Goal: Task Accomplishment & Management: Complete application form

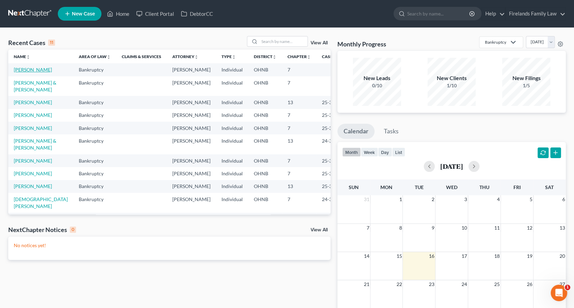
click at [36, 68] on link "[PERSON_NAME]" at bounding box center [33, 70] width 38 height 6
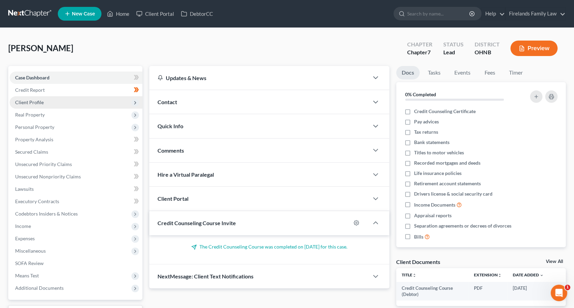
click at [67, 106] on span "Client Profile" at bounding box center [76, 102] width 133 height 12
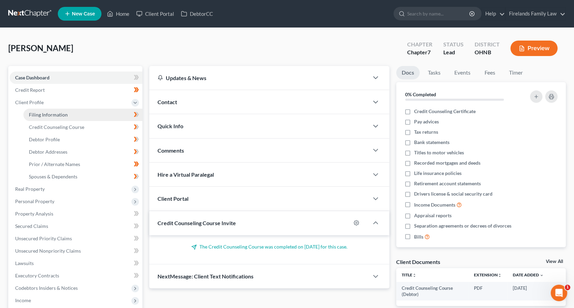
click at [67, 112] on link "Filing Information" at bounding box center [82, 115] width 119 height 12
select select "1"
select select "0"
select select "36"
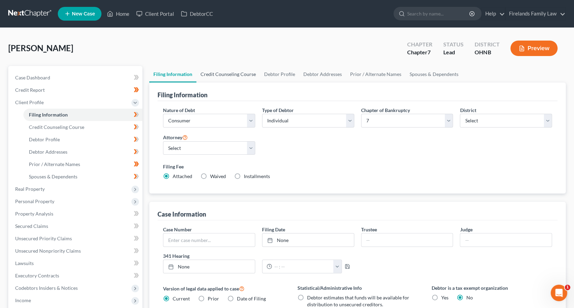
click at [241, 73] on link "Credit Counseling Course" at bounding box center [228, 74] width 64 height 17
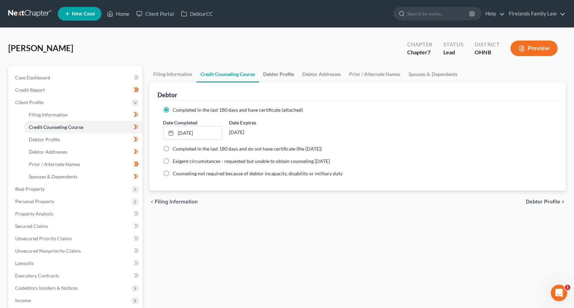
click at [272, 74] on link "Debtor Profile" at bounding box center [278, 74] width 39 height 17
select select "1"
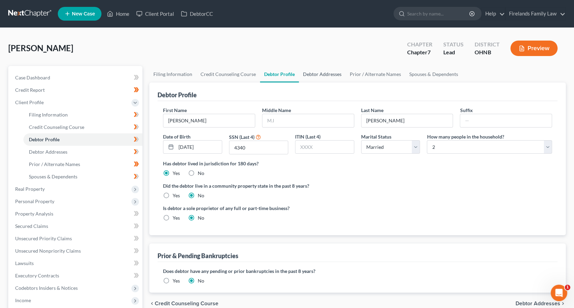
click at [328, 75] on link "Debtor Addresses" at bounding box center [322, 74] width 47 height 17
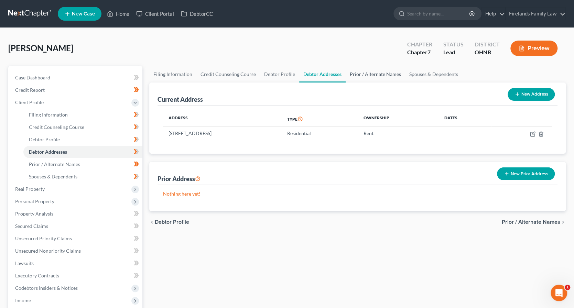
click at [371, 73] on link "Prior / Alternate Names" at bounding box center [375, 74] width 59 height 17
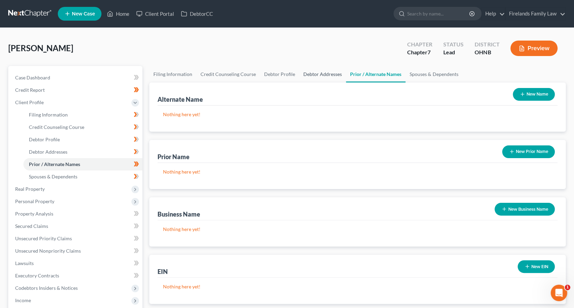
click at [327, 75] on link "Debtor Addresses" at bounding box center [322, 74] width 47 height 17
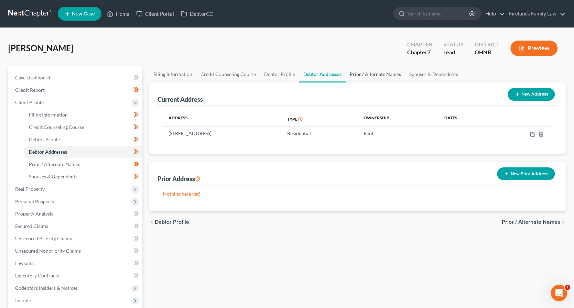
click at [375, 80] on link "Prior / Alternate Names" at bounding box center [375, 74] width 59 height 17
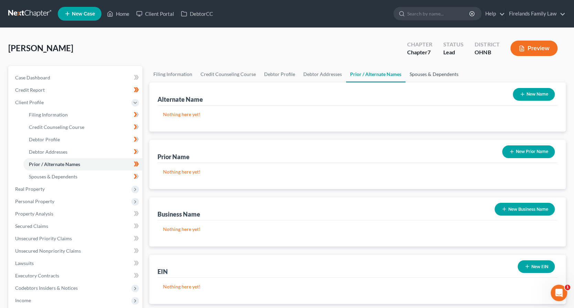
click at [438, 76] on link "Spouses & Dependents" at bounding box center [433, 74] width 57 height 17
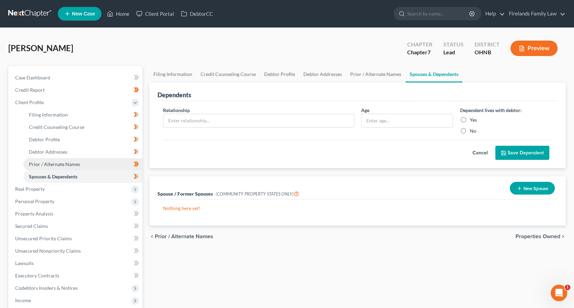
click at [63, 163] on span "Prior / Alternate Names" at bounding box center [54, 164] width 51 height 6
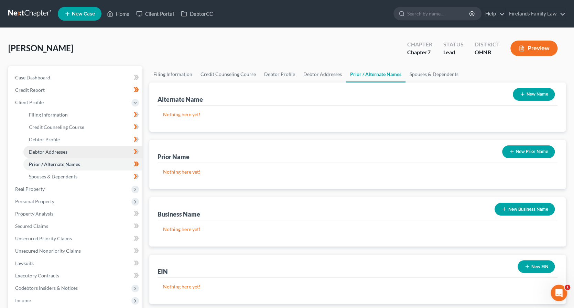
click at [64, 156] on link "Debtor Addresses" at bounding box center [82, 152] width 119 height 12
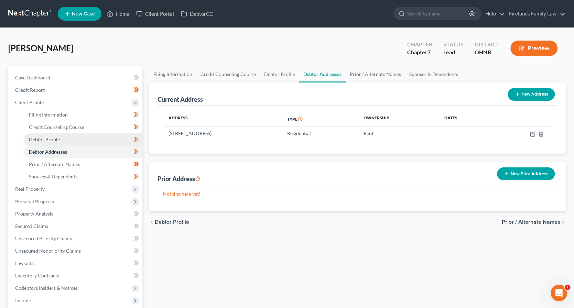
click at [66, 140] on link "Debtor Profile" at bounding box center [82, 139] width 119 height 12
select select "1"
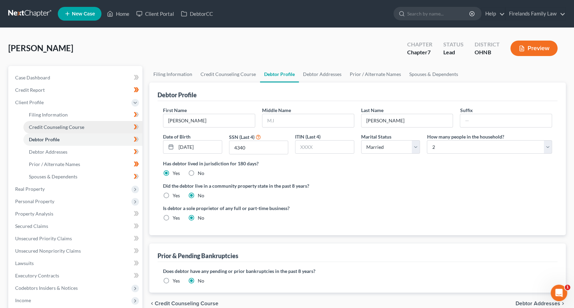
click at [54, 128] on span "Credit Counseling Course" at bounding box center [56, 127] width 55 height 6
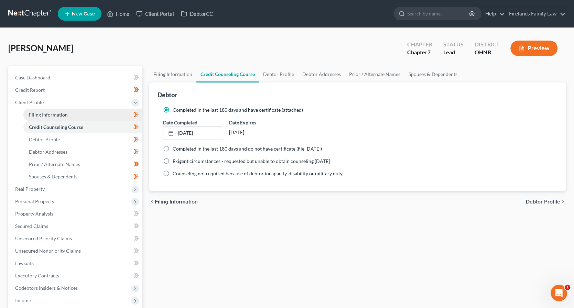
click at [56, 114] on span "Filing Information" at bounding box center [48, 115] width 39 height 6
select select "1"
select select "0"
select select "61"
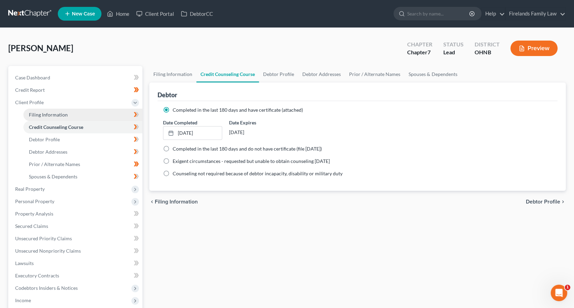
select select "0"
select select "36"
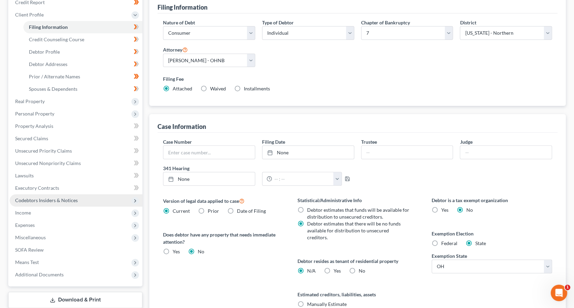
scroll to position [82, 0]
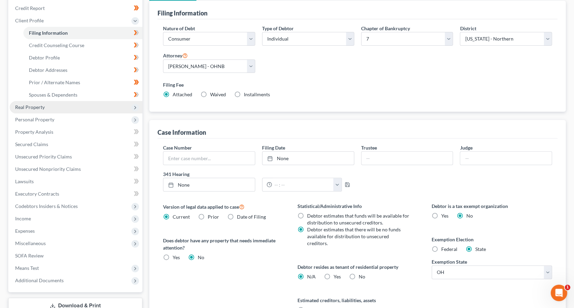
click at [56, 108] on span "Real Property" at bounding box center [76, 107] width 133 height 12
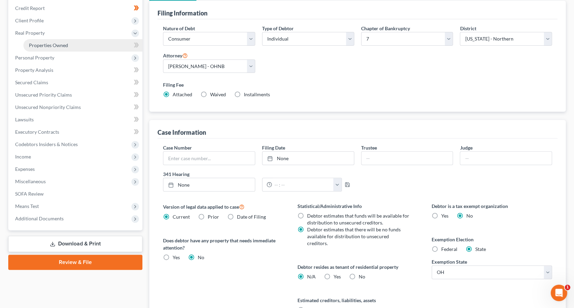
click at [67, 51] on link "Properties Owned" at bounding box center [82, 45] width 119 height 12
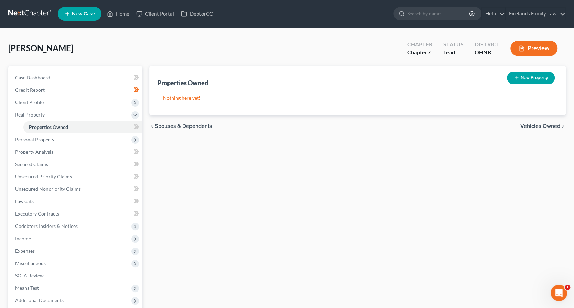
click at [135, 127] on div "New" at bounding box center [132, 121] width 14 height 11
click at [135, 127] on body "Home New Case Client Portal DebtorCC Firelands Family Law [EMAIL_ADDRESS][DOMAI…" at bounding box center [287, 189] width 574 height 378
click at [139, 126] on span at bounding box center [136, 128] width 12 height 10
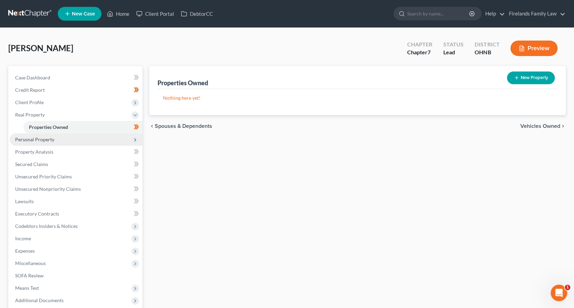
drag, startPoint x: 139, startPoint y: 126, endPoint x: 135, endPoint y: 139, distance: 13.0
click at [135, 139] on icon at bounding box center [135, 140] width 6 height 6
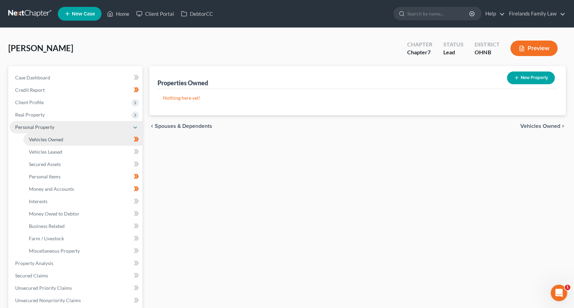
click at [125, 134] on link "Vehicles Owned" at bounding box center [82, 139] width 119 height 12
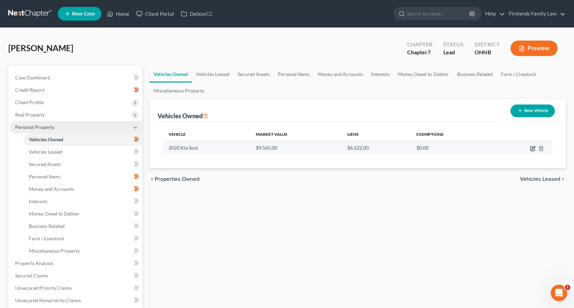
click at [535, 148] on icon "button" at bounding box center [533, 149] width 6 height 6
select select "0"
select select "6"
select select "2"
select select "0"
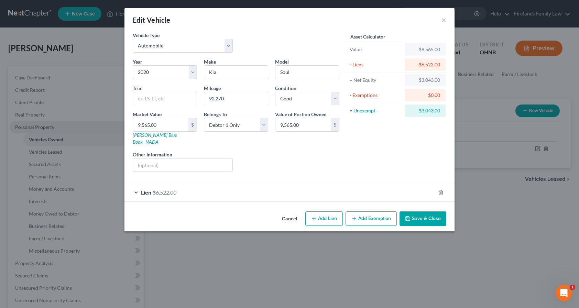
click at [373, 213] on button "Add Exemption" at bounding box center [371, 218] width 51 height 14
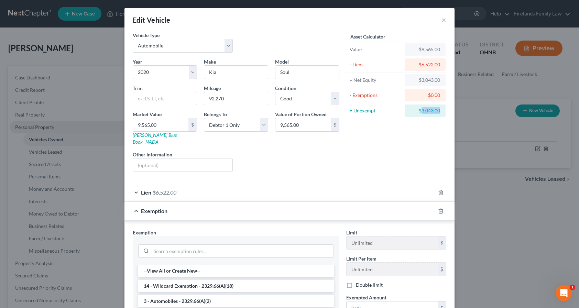
drag, startPoint x: 437, startPoint y: 110, endPoint x: 419, endPoint y: 111, distance: 17.9
click at [419, 111] on div "$3,043.00" at bounding box center [425, 110] width 30 height 7
copy div "3,043.00"
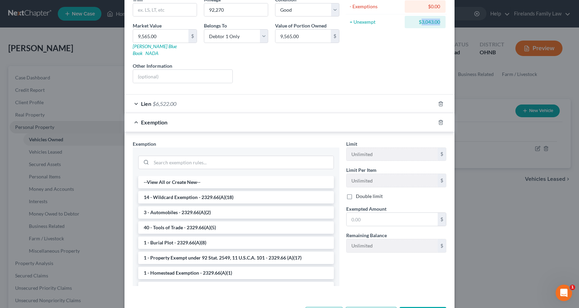
scroll to position [107, 0]
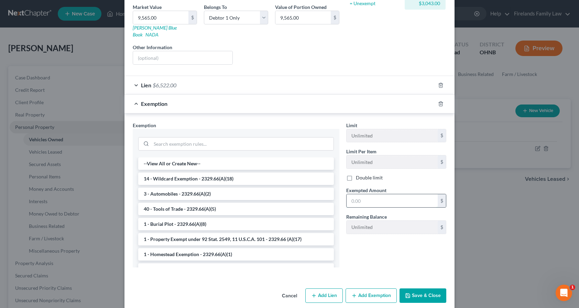
click at [360, 194] on input "text" at bounding box center [392, 200] width 91 height 13
paste input "3,043.00"
type input "3,043.00"
click at [186, 188] on li "3 - Automobiles - 2329.66(A)(2)" at bounding box center [236, 194] width 196 height 12
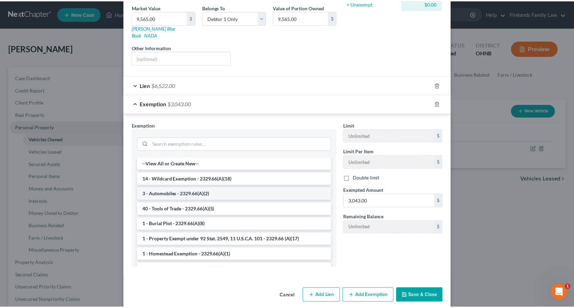
scroll to position [74, 0]
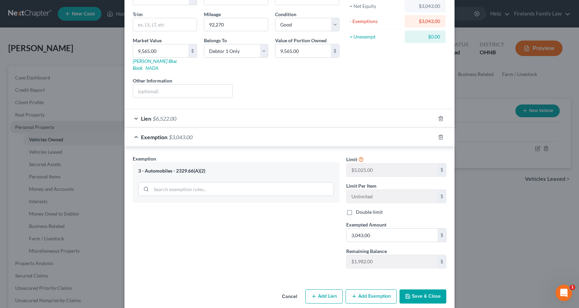
click at [424, 290] on button "Save & Close" at bounding box center [423, 297] width 47 height 14
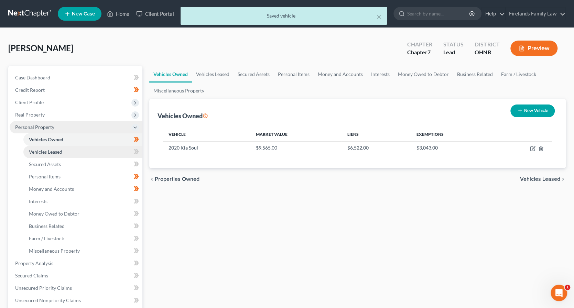
click at [52, 152] on span "Vehicles Leased" at bounding box center [45, 152] width 33 height 6
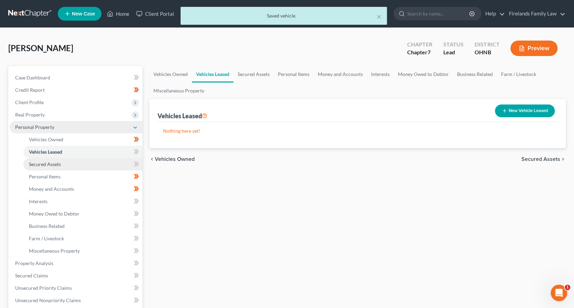
click at [54, 163] on span "Secured Assets" at bounding box center [45, 164] width 32 height 6
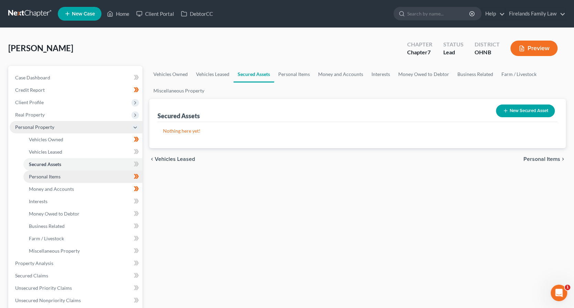
click at [66, 174] on link "Personal Items" at bounding box center [82, 177] width 119 height 12
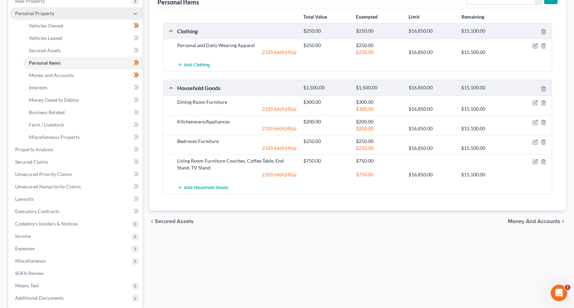
scroll to position [114, 0]
click at [45, 74] on span "Money and Accounts" at bounding box center [51, 75] width 45 height 6
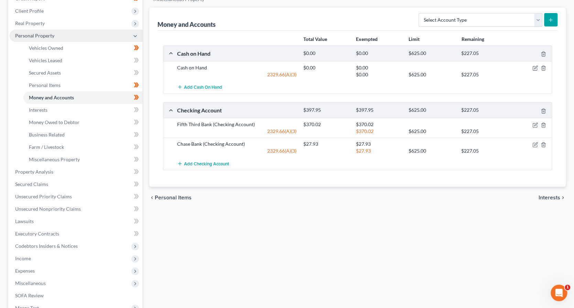
scroll to position [114, 0]
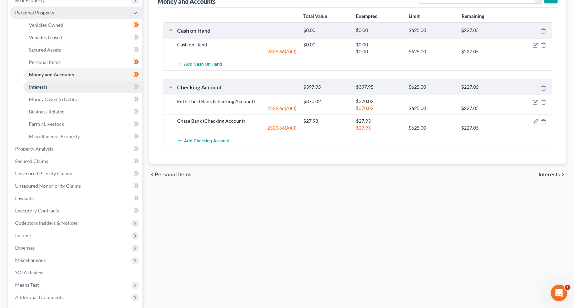
click at [47, 86] on span "Interests" at bounding box center [38, 87] width 19 height 6
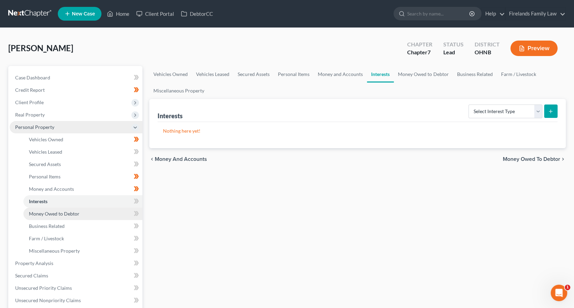
click at [70, 217] on link "Money Owed to Debtor" at bounding box center [82, 214] width 119 height 12
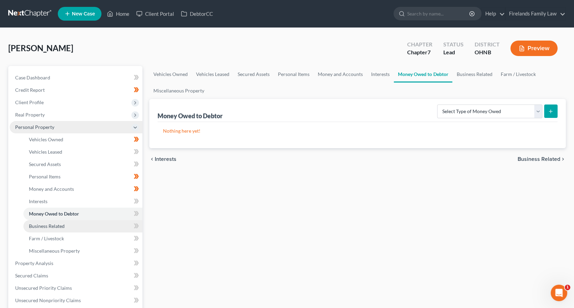
click at [71, 226] on link "Business Related" at bounding box center [82, 226] width 119 height 12
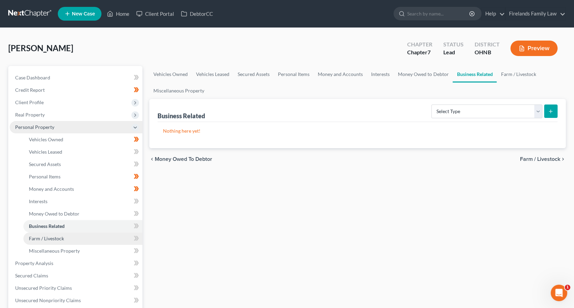
click at [73, 240] on link "Farm / Livestock" at bounding box center [82, 238] width 119 height 12
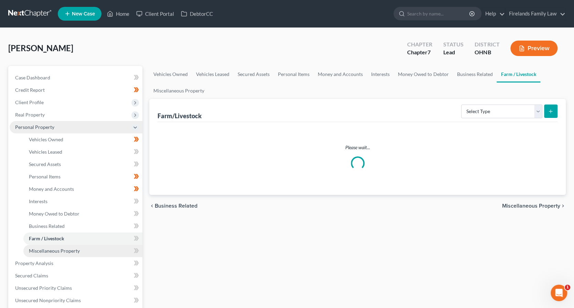
click at [75, 253] on link "Miscellaneous Property" at bounding box center [82, 251] width 119 height 12
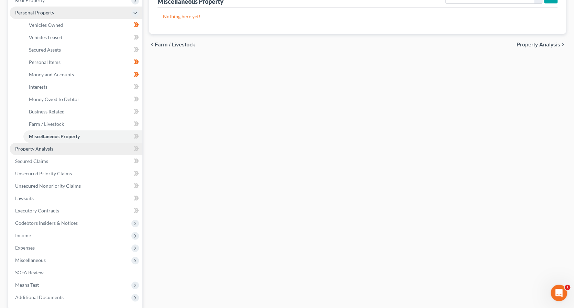
click at [73, 151] on link "Property Analysis" at bounding box center [76, 149] width 133 height 12
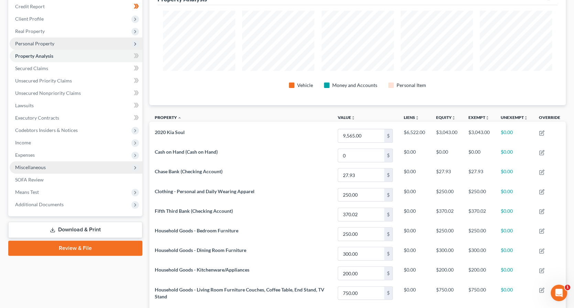
scroll to position [69, 0]
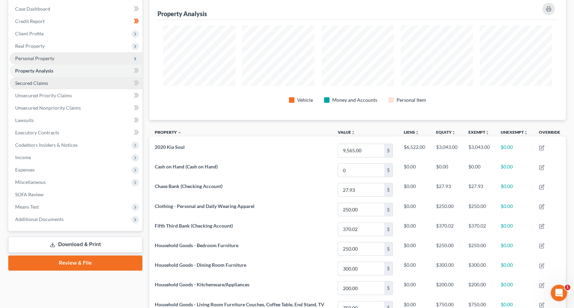
click at [59, 81] on link "Secured Claims" at bounding box center [76, 83] width 133 height 12
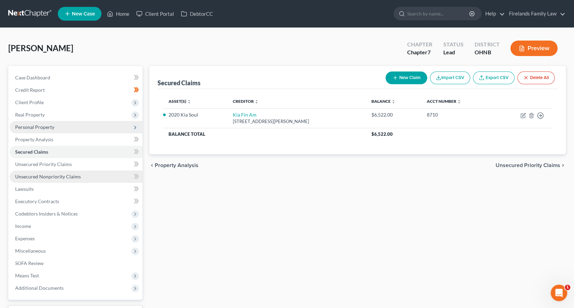
click at [66, 176] on span "Unsecured Nonpriority Claims" at bounding box center [48, 177] width 66 height 6
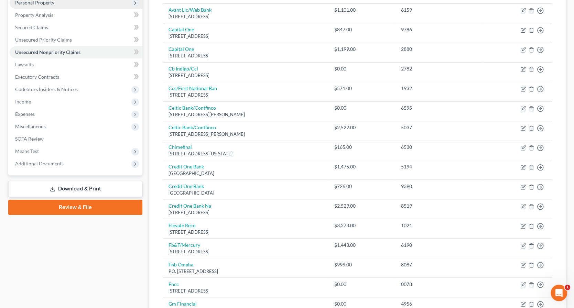
scroll to position [138, 0]
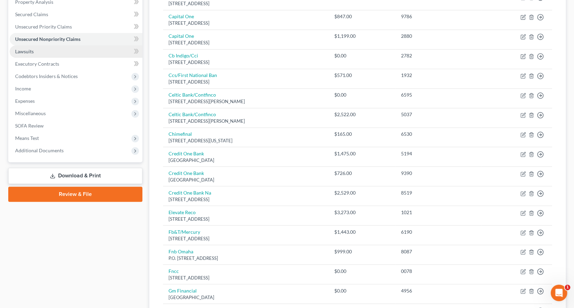
click at [74, 54] on link "Lawsuits" at bounding box center [76, 51] width 133 height 12
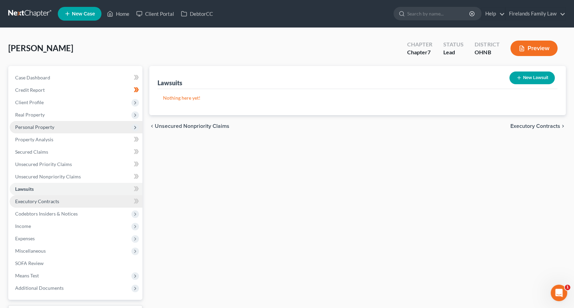
click at [76, 200] on link "Executory Contracts" at bounding box center [76, 201] width 133 height 12
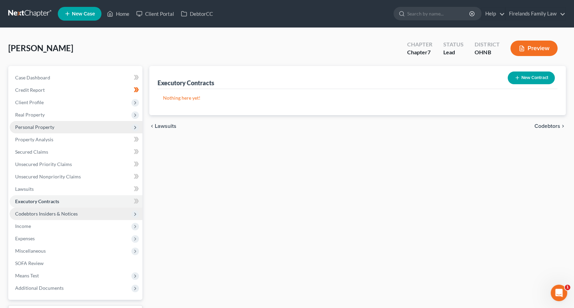
click at [79, 211] on span "Codebtors Insiders & Notices" at bounding box center [76, 214] width 133 height 12
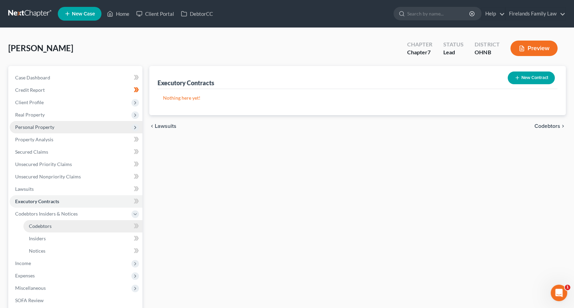
click at [76, 222] on link "Codebtors" at bounding box center [82, 226] width 119 height 12
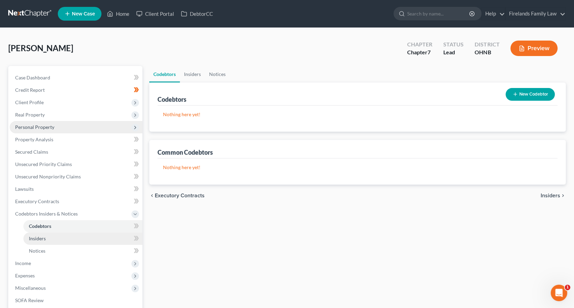
click at [73, 238] on link "Insiders" at bounding box center [82, 238] width 119 height 12
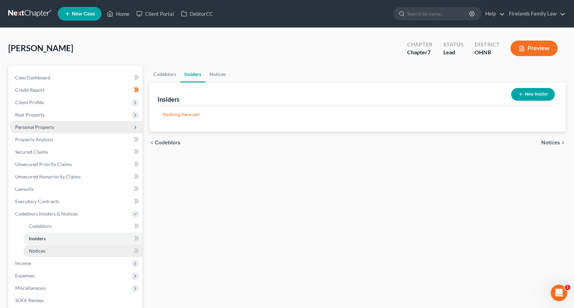
click at [74, 250] on link "Notices" at bounding box center [82, 251] width 119 height 12
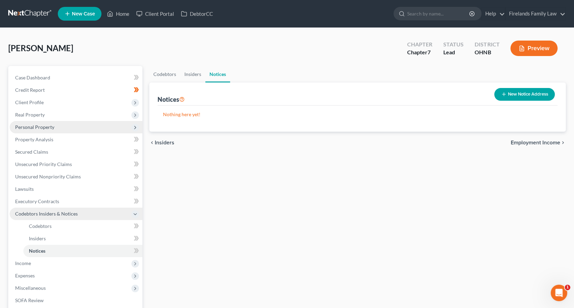
click at [64, 214] on span "Codebtors Insiders & Notices" at bounding box center [46, 214] width 63 height 6
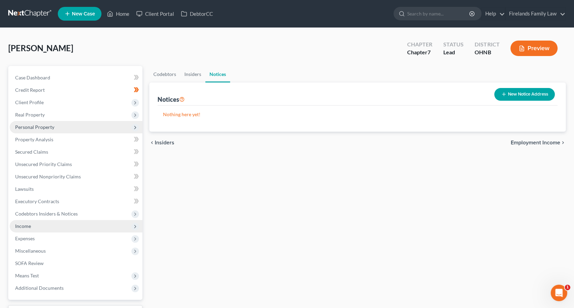
click at [72, 225] on span "Income" at bounding box center [76, 226] width 133 height 12
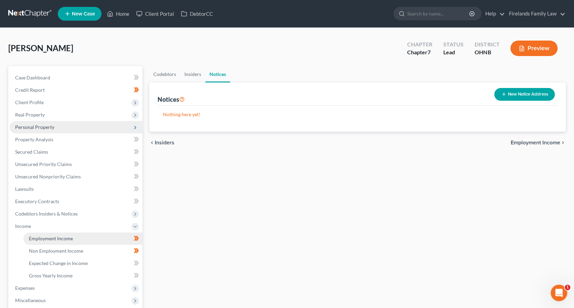
click at [75, 239] on link "Employment Income" at bounding box center [82, 238] width 119 height 12
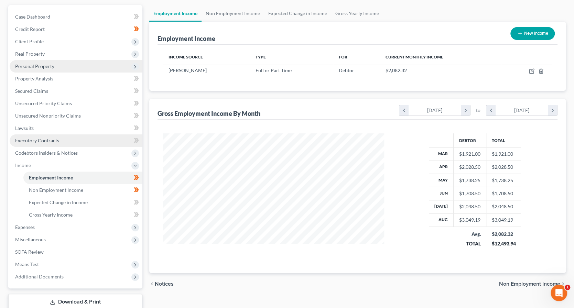
scroll to position [69, 0]
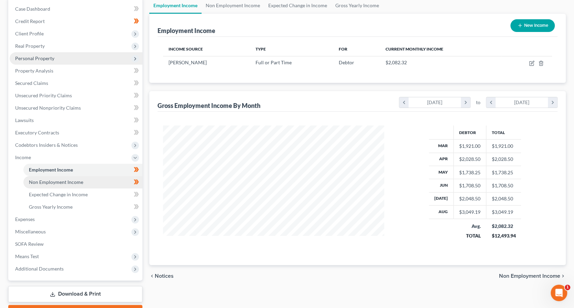
click at [64, 183] on span "Non Employment Income" at bounding box center [56, 182] width 54 height 6
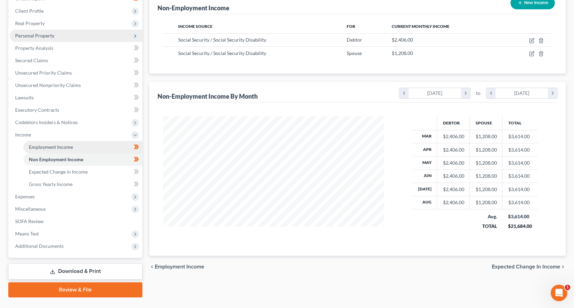
click at [63, 148] on span "Employment Income" at bounding box center [51, 147] width 44 height 6
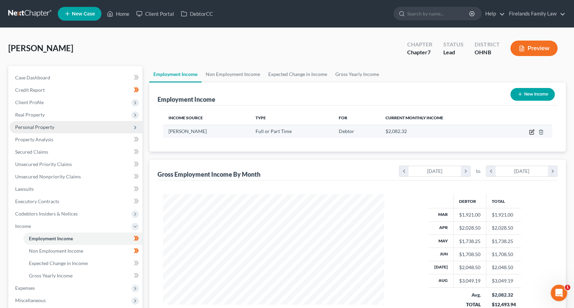
click at [532, 131] on icon "button" at bounding box center [532, 131] width 3 height 3
select select "0"
select select "39"
select select "2"
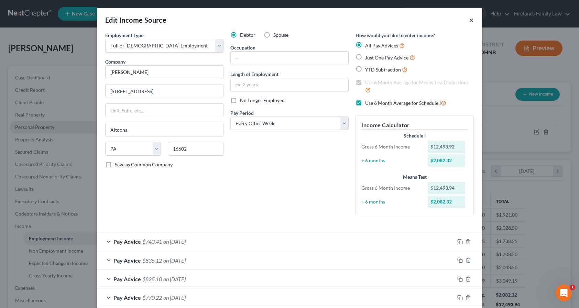
click at [469, 19] on button "×" at bounding box center [471, 20] width 5 height 8
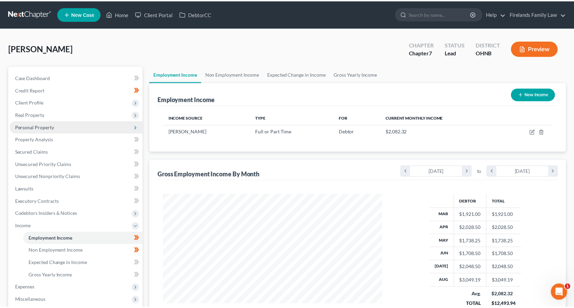
scroll to position [343703, 343591]
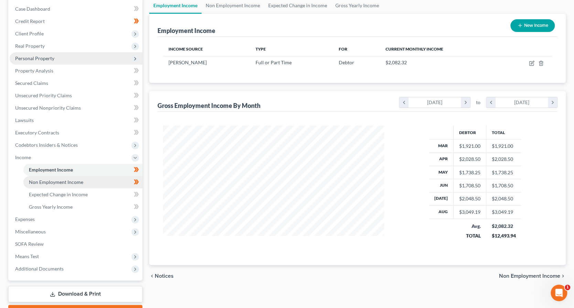
click at [76, 183] on span "Non Employment Income" at bounding box center [56, 182] width 54 height 6
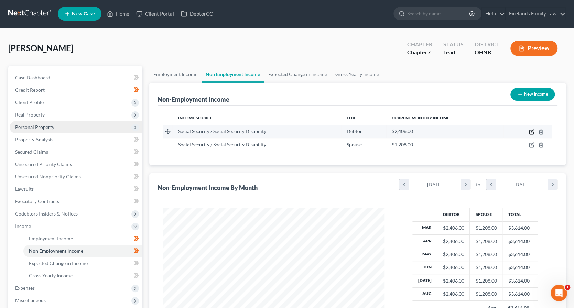
click at [532, 133] on icon "button" at bounding box center [532, 132] width 6 height 6
select select "4"
select select "0"
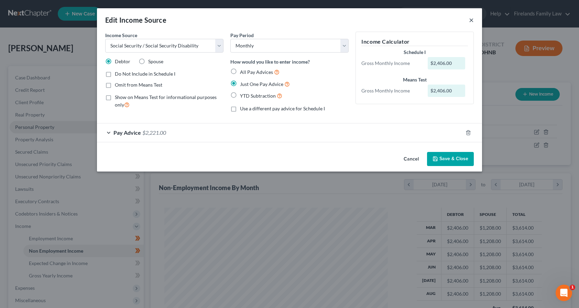
click at [470, 19] on button "×" at bounding box center [471, 20] width 5 height 8
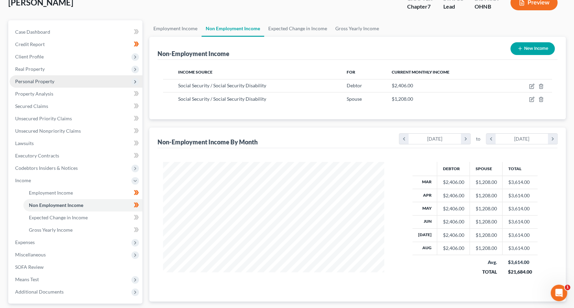
click at [226, 277] on div at bounding box center [273, 223] width 235 height 123
click at [93, 218] on link "Expected Change in Income" at bounding box center [82, 217] width 119 height 12
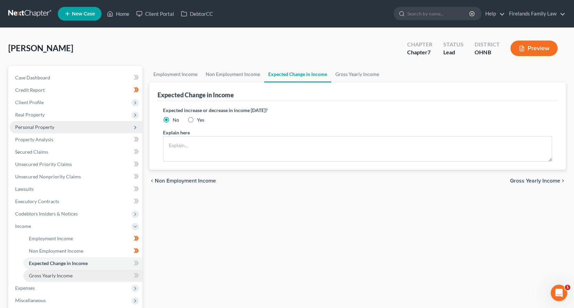
click at [88, 276] on link "Gross Yearly Income" at bounding box center [82, 276] width 119 height 12
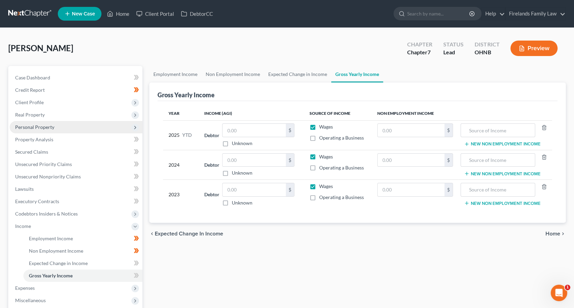
click at [61, 129] on span "Personal Property" at bounding box center [76, 127] width 133 height 12
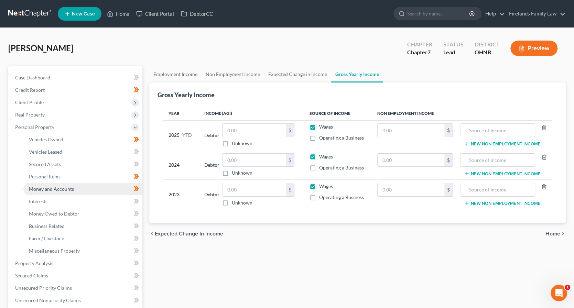
click at [67, 188] on span "Money and Accounts" at bounding box center [51, 189] width 45 height 6
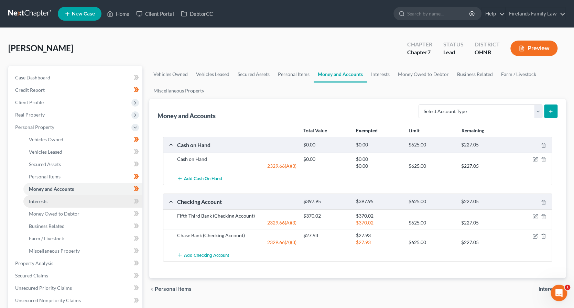
click at [67, 200] on link "Interests" at bounding box center [82, 201] width 119 height 12
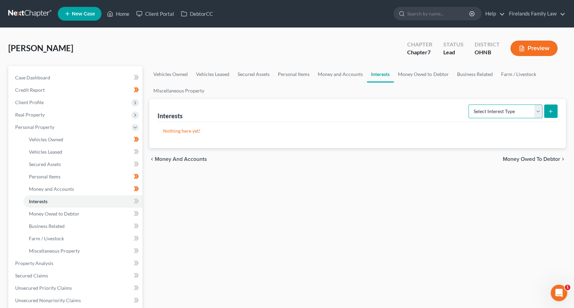
click at [532, 112] on select "Select Interest Type 401K Annuity Bond Education IRA Government Bond Government…" at bounding box center [505, 112] width 74 height 14
select select "401k"
click at [469, 105] on select "Select Interest Type 401K Annuity Bond Education IRA Government Bond Government…" at bounding box center [505, 112] width 74 height 14
click at [553, 112] on icon "submit" at bounding box center [551, 112] width 6 height 6
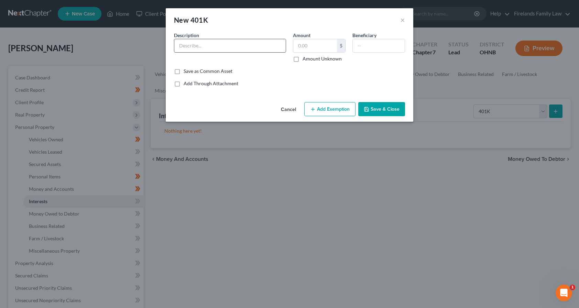
click at [203, 44] on input "text" at bounding box center [229, 45] width 111 height 13
type input "401(k) - Through Employer"
type input "1,467.11"
click at [378, 42] on input "text" at bounding box center [379, 45] width 52 height 13
type input "Self"
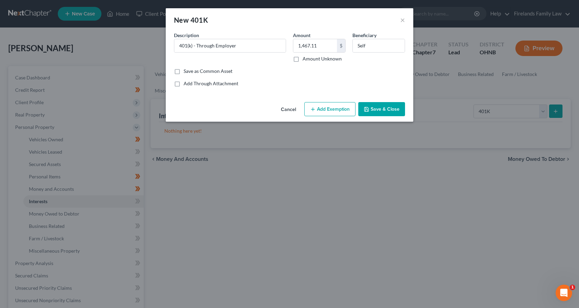
click at [331, 109] on button "Add Exemption" at bounding box center [329, 109] width 51 height 14
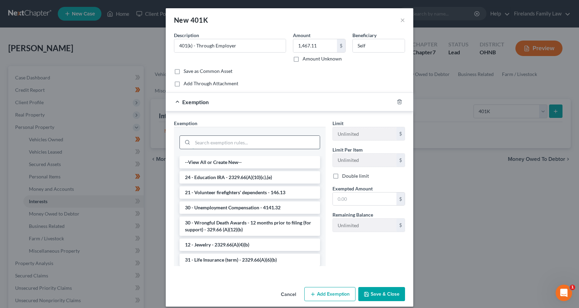
click at [248, 145] on input "search" at bounding box center [256, 142] width 127 height 13
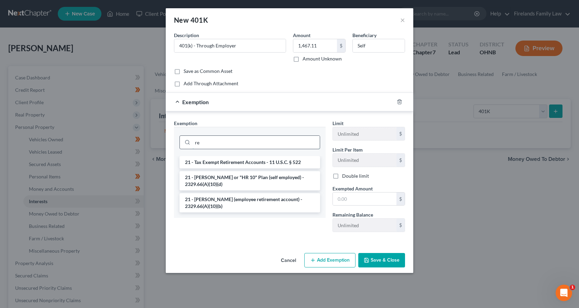
type input "r"
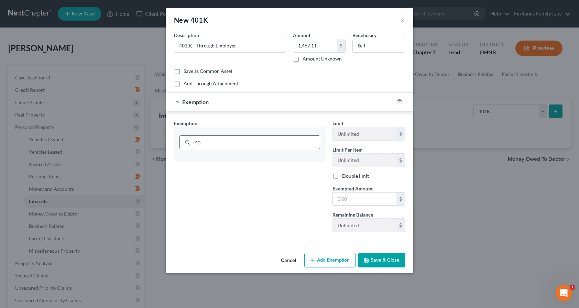
type input "4"
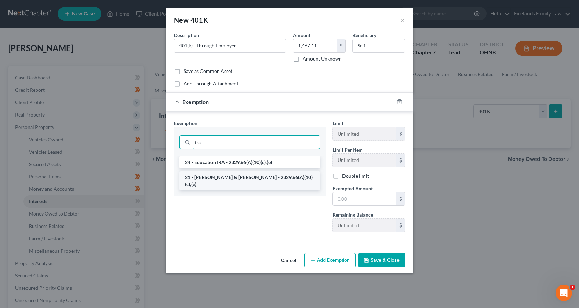
type input "ira"
click at [239, 175] on li "21 - [PERSON_NAME] & [PERSON_NAME] - 2329.66(A)(10)(c),(e)" at bounding box center [249, 180] width 141 height 19
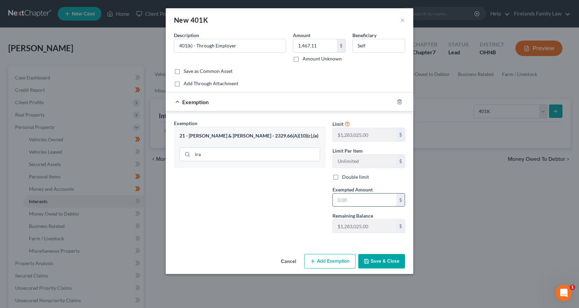
click at [355, 200] on input "text" at bounding box center [365, 200] width 64 height 13
type input "1,467.11"
click at [377, 261] on button "Save & Close" at bounding box center [381, 261] width 47 height 14
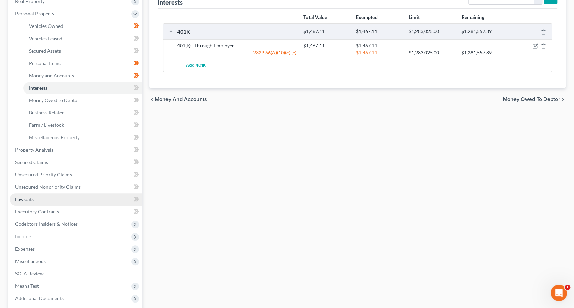
scroll to position [114, 0]
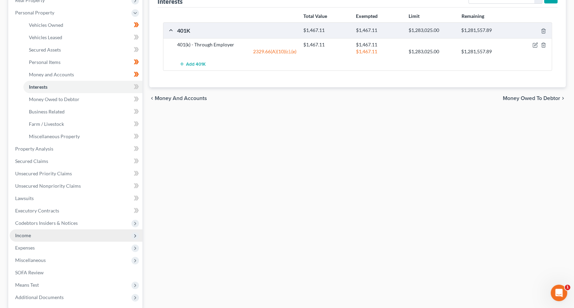
click at [59, 234] on span "Income" at bounding box center [76, 235] width 133 height 12
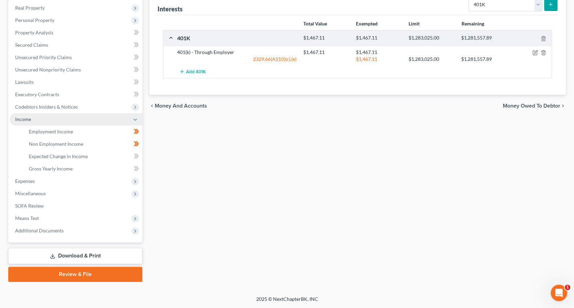
scroll to position [106, 0]
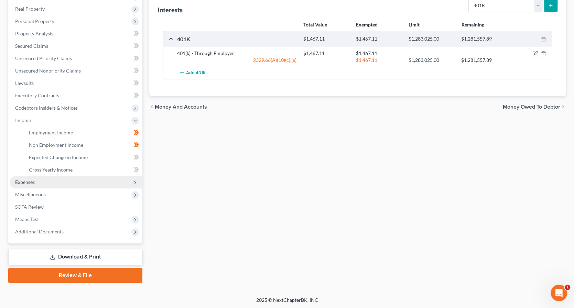
click at [47, 180] on span "Expenses" at bounding box center [76, 182] width 133 height 12
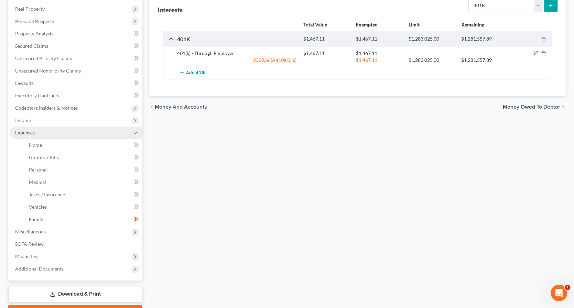
scroll to position [114, 0]
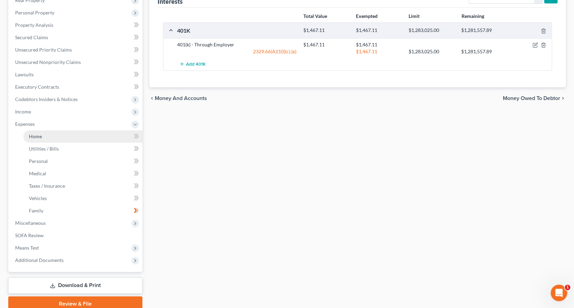
click at [56, 139] on link "Home" at bounding box center [82, 136] width 119 height 12
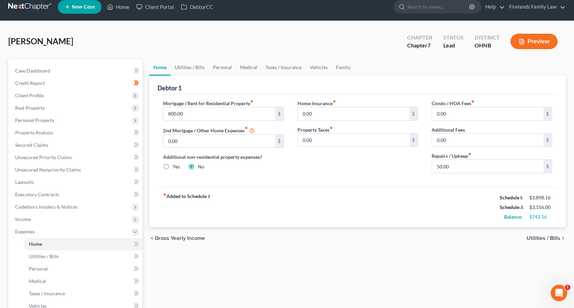
scroll to position [6, 0]
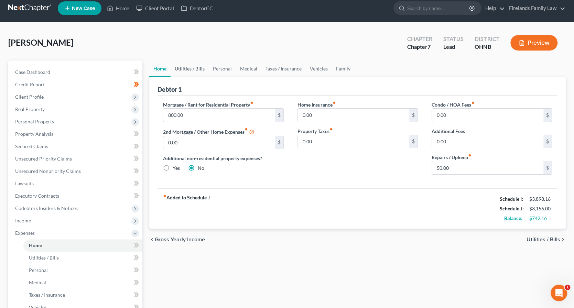
click at [186, 72] on link "Utilities / Bills" at bounding box center [190, 69] width 38 height 17
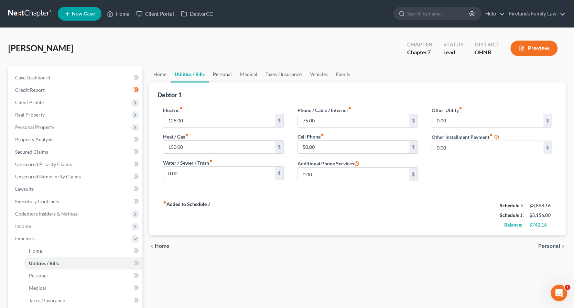
click at [219, 71] on link "Personal" at bounding box center [222, 74] width 27 height 17
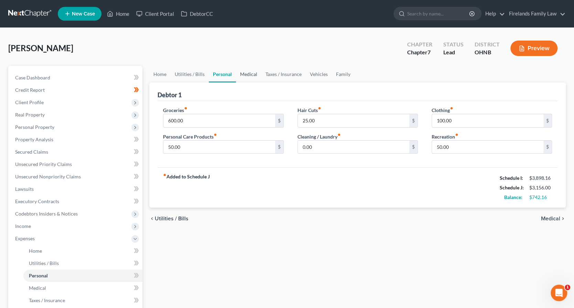
click at [257, 76] on link "Medical" at bounding box center [248, 74] width 25 height 17
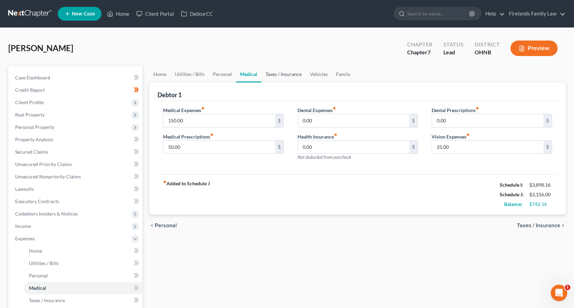
click at [281, 76] on link "Taxes / Insurance" at bounding box center [283, 74] width 44 height 17
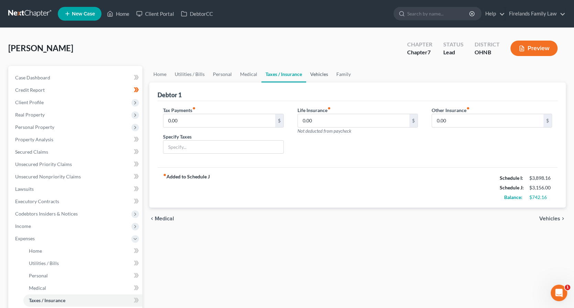
click at [323, 77] on link "Vehicles" at bounding box center [319, 74] width 26 height 17
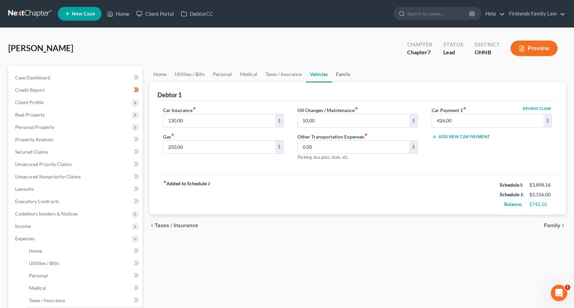
click at [343, 77] on link "Family" at bounding box center [343, 74] width 23 height 17
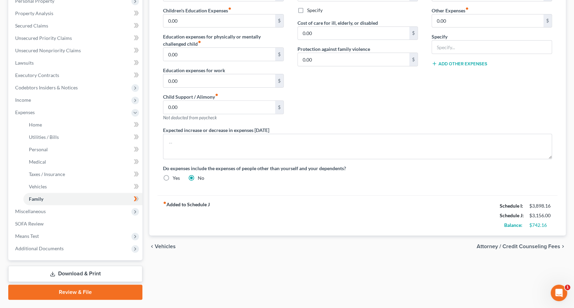
scroll to position [52, 0]
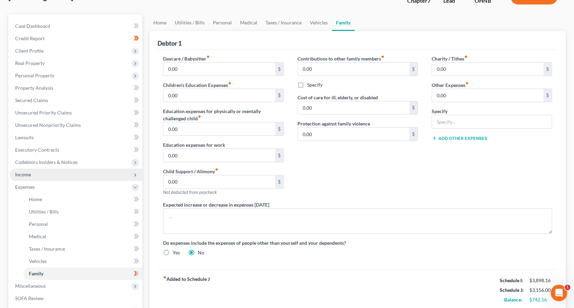
click at [52, 174] on span "Income" at bounding box center [76, 174] width 133 height 12
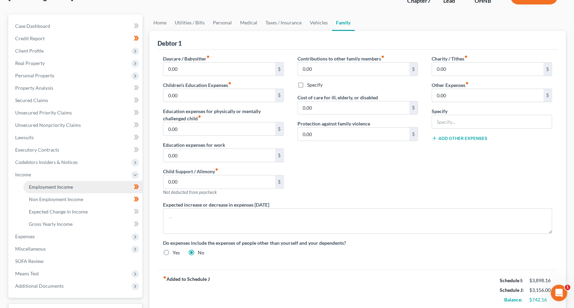
click at [56, 187] on span "Employment Income" at bounding box center [51, 187] width 44 height 6
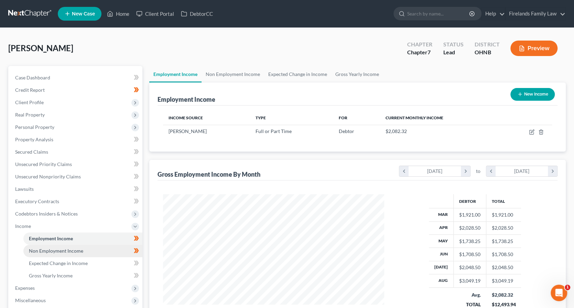
click at [78, 253] on span "Non Employment Income" at bounding box center [56, 251] width 54 height 6
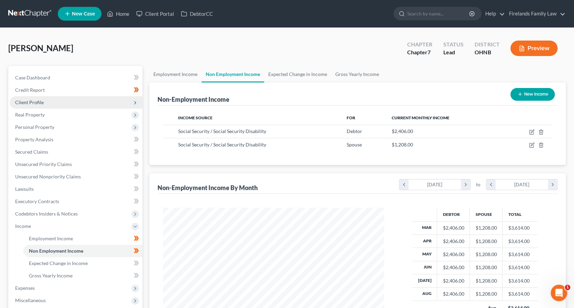
click at [38, 103] on span "Client Profile" at bounding box center [29, 102] width 29 height 6
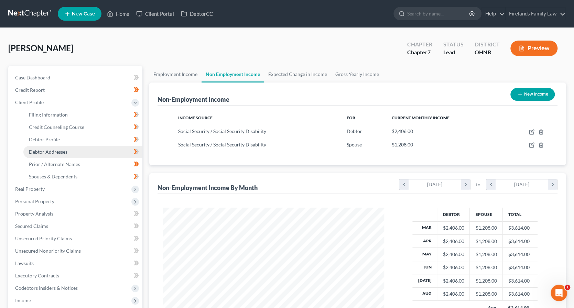
click at [80, 154] on link "Debtor Addresses" at bounding box center [82, 152] width 119 height 12
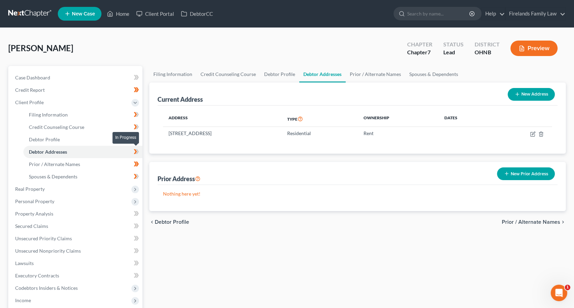
click at [135, 151] on icon at bounding box center [135, 151] width 3 height 5
click at [537, 174] on button "New Prior Address" at bounding box center [526, 173] width 58 height 13
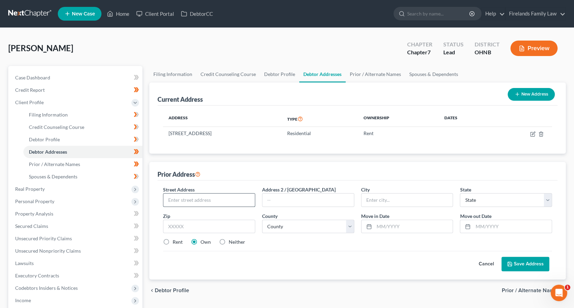
click at [185, 196] on input "text" at bounding box center [208, 200] width 91 height 13
type input "1497"
type input "[US_STATE]"
select select "36"
select select "20"
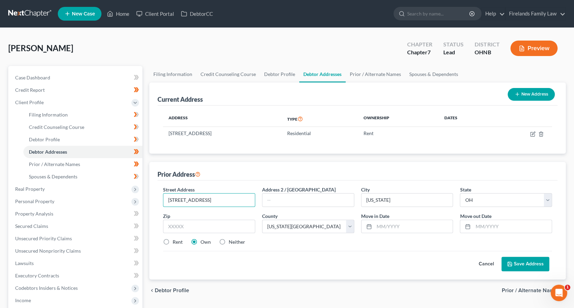
type input "[STREET_ADDRESS]"
type input "Apt 375"
type input "43015"
click at [416, 223] on input "text" at bounding box center [413, 226] width 79 height 13
click at [489, 223] on input "text" at bounding box center [512, 226] width 79 height 13
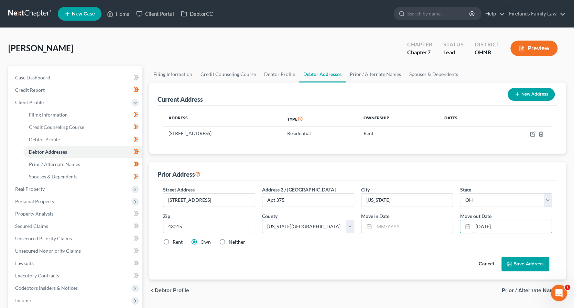
type input "[DATE]"
click at [172, 241] on div "Rent" at bounding box center [173, 242] width 20 height 7
click at [173, 240] on label "Rent" at bounding box center [178, 242] width 10 height 7
click at [175, 240] on input "Rent" at bounding box center [177, 241] width 4 height 4
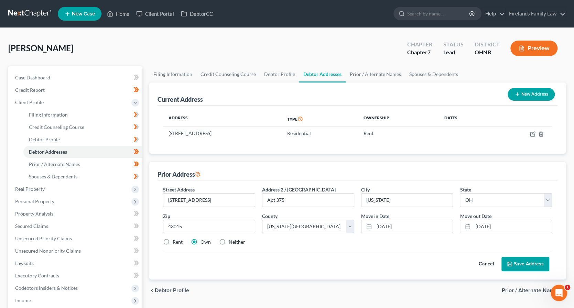
radio input "true"
click at [517, 261] on button "Save Address" at bounding box center [525, 264] width 48 height 14
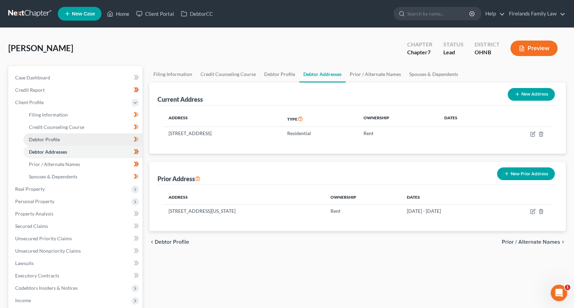
click at [97, 138] on link "Debtor Profile" at bounding box center [82, 139] width 119 height 12
select select "1"
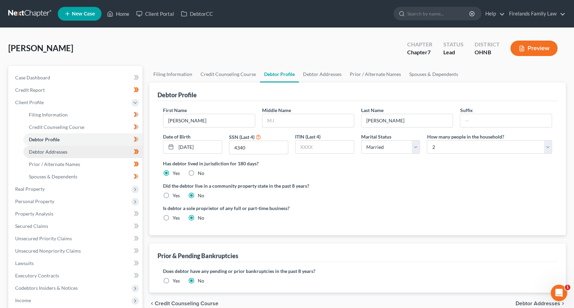
click at [75, 154] on link "Debtor Addresses" at bounding box center [82, 152] width 119 height 12
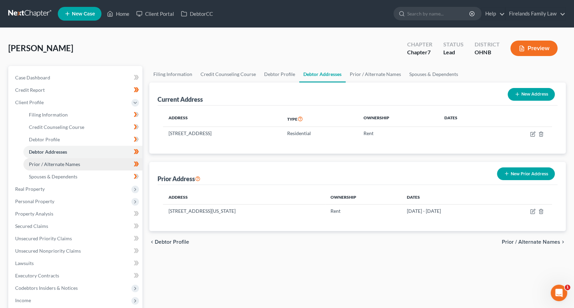
click at [76, 162] on span "Prior / Alternate Names" at bounding box center [54, 164] width 51 height 6
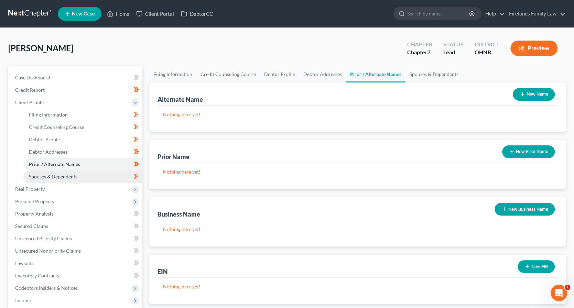
click at [76, 171] on link "Spouses & Dependents" at bounding box center [82, 177] width 119 height 12
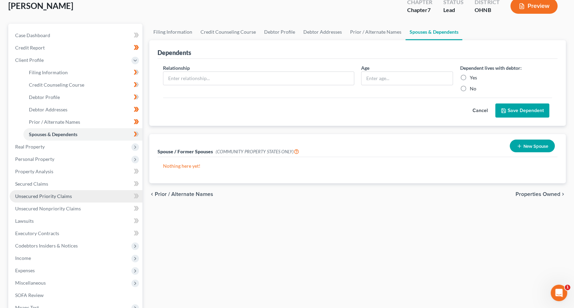
scroll to position [46, 0]
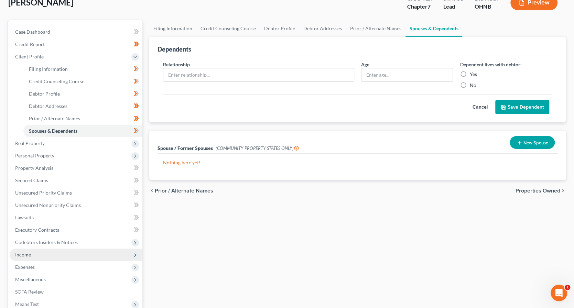
click at [67, 253] on span "Income" at bounding box center [76, 255] width 133 height 12
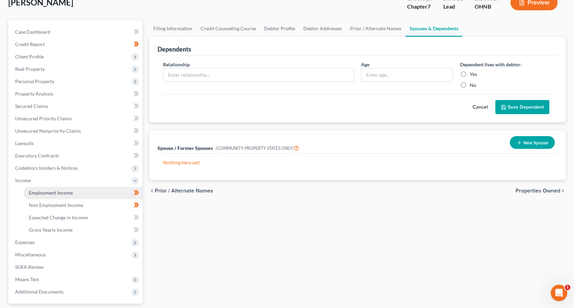
click at [107, 193] on link "Employment Income" at bounding box center [82, 193] width 119 height 12
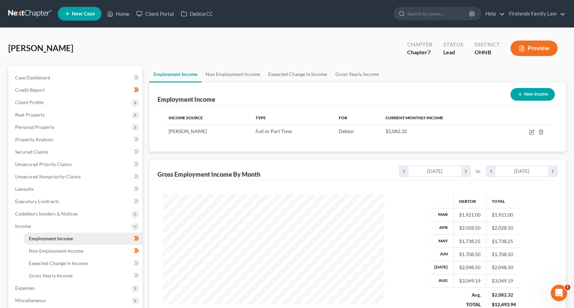
scroll to position [122, 234]
click at [76, 247] on link "Non Employment Income" at bounding box center [82, 251] width 119 height 12
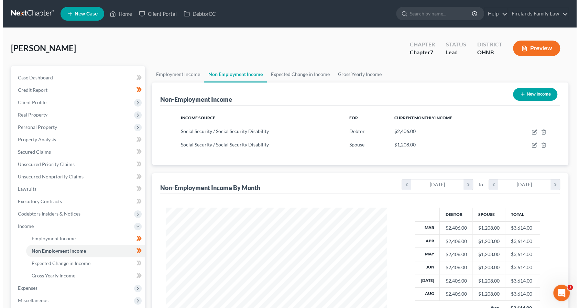
scroll to position [122, 234]
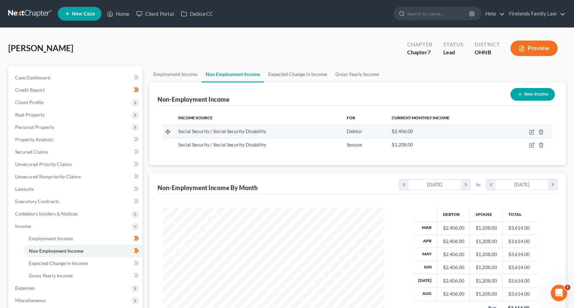
click at [533, 128] on td at bounding box center [527, 131] width 48 height 13
click at [532, 130] on icon "button" at bounding box center [532, 131] width 3 height 3
select select "4"
select select "0"
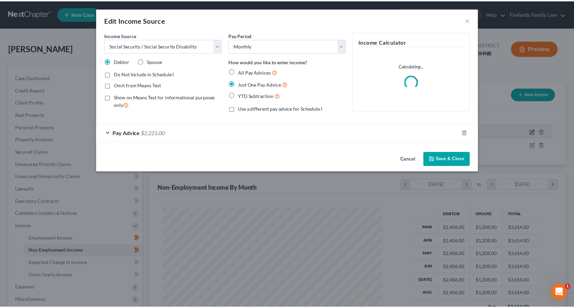
scroll to position [122, 237]
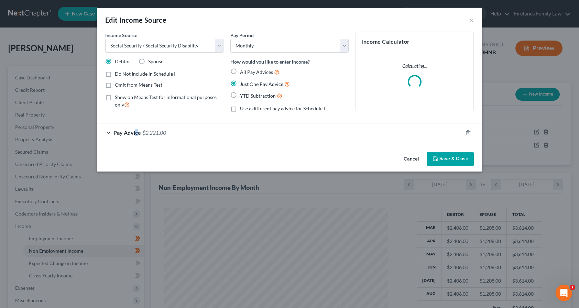
click at [136, 130] on span "Pay Advice" at bounding box center [127, 132] width 28 height 7
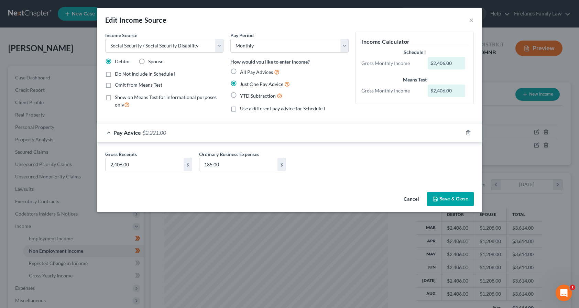
click at [405, 165] on div "Gross Receipts 2,406.00 $ Ordinary Business Expenses 185.00 $" at bounding box center [289, 164] width 375 height 26
click at [353, 170] on div "Gross Receipts 2,406.00 $ Ordinary Business Expenses 185.00 $" at bounding box center [289, 164] width 375 height 26
click at [454, 199] on button "Save & Close" at bounding box center [450, 199] width 47 height 14
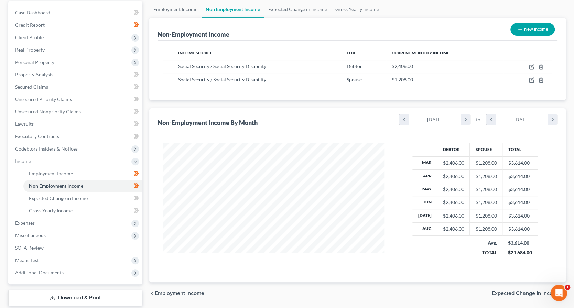
scroll to position [106, 0]
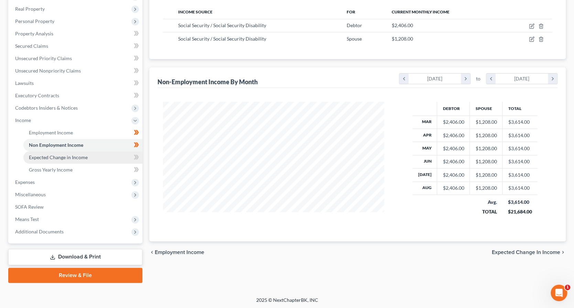
click at [87, 158] on link "Expected Change in Income" at bounding box center [82, 157] width 119 height 12
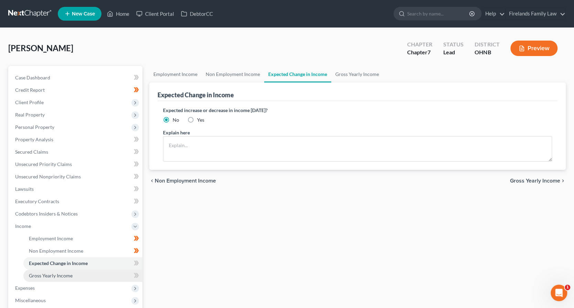
click at [72, 278] on link "Gross Yearly Income" at bounding box center [82, 276] width 119 height 12
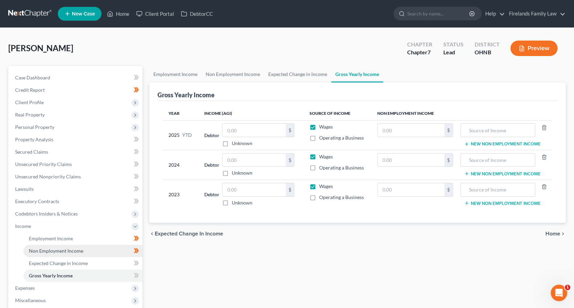
click at [77, 252] on span "Non Employment Income" at bounding box center [56, 251] width 54 height 6
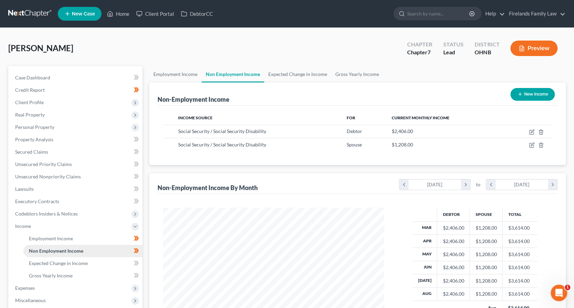
scroll to position [122, 234]
click at [78, 243] on link "Employment Income" at bounding box center [82, 238] width 119 height 12
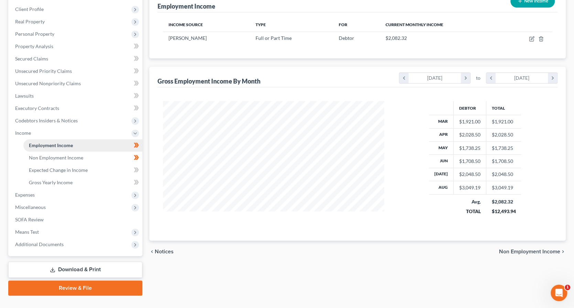
scroll to position [106, 0]
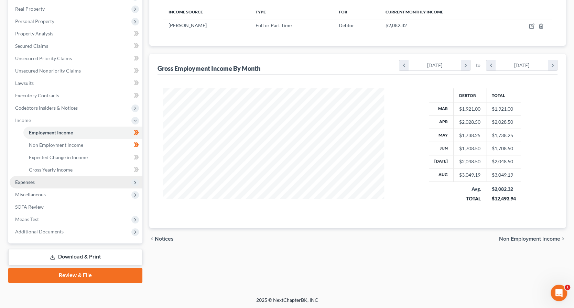
click at [53, 184] on span "Expenses" at bounding box center [76, 182] width 133 height 12
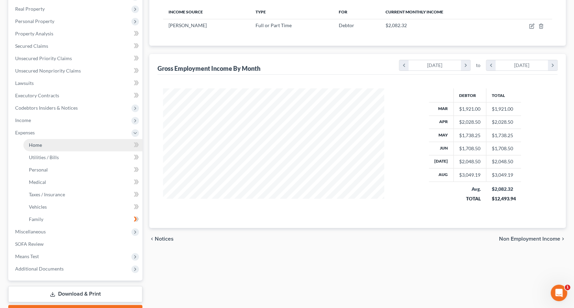
click at [71, 144] on link "Home" at bounding box center [82, 145] width 119 height 12
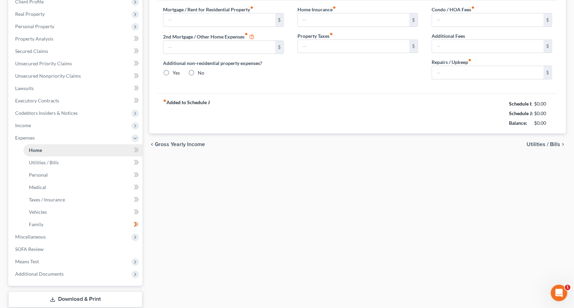
type input "800.00"
type input "0.00"
radio input "true"
type input "0.00"
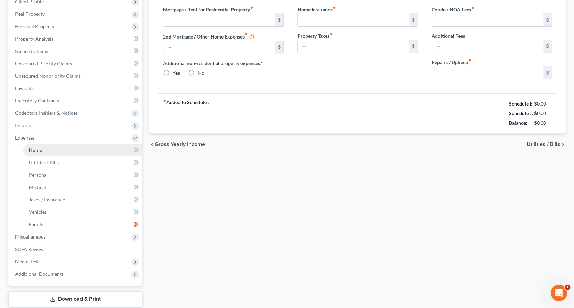
type input "0.00"
type input "50.00"
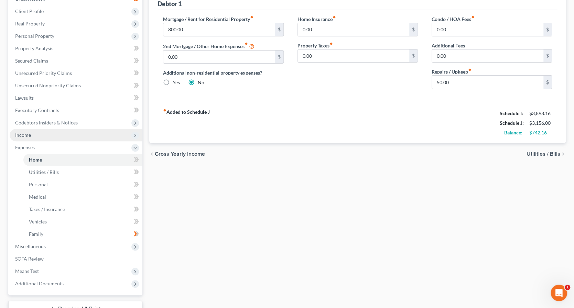
scroll to position [91, 0]
click at [59, 134] on span "Income" at bounding box center [76, 135] width 133 height 12
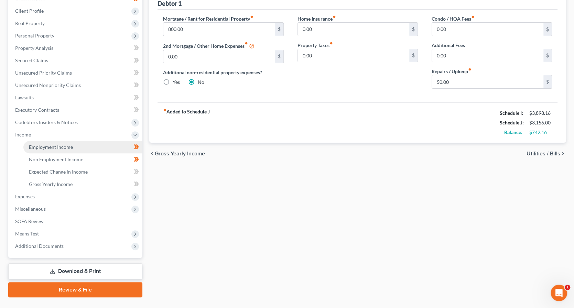
click at [73, 145] on link "Employment Income" at bounding box center [82, 147] width 119 height 12
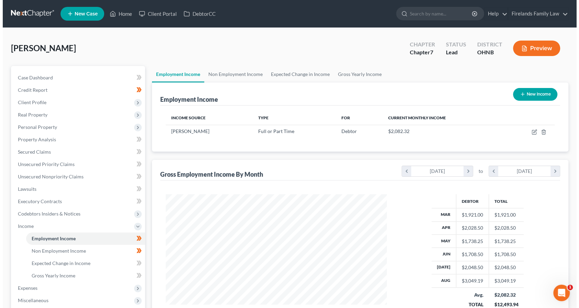
scroll to position [122, 234]
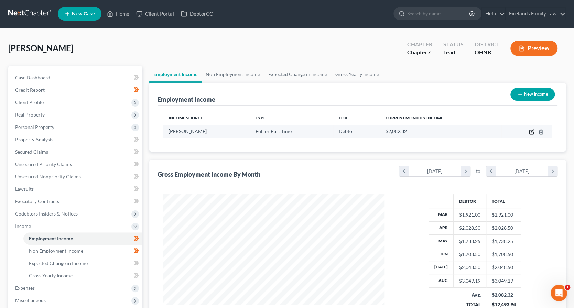
click at [534, 132] on icon "button" at bounding box center [532, 132] width 6 height 6
select select "0"
select select "39"
select select "2"
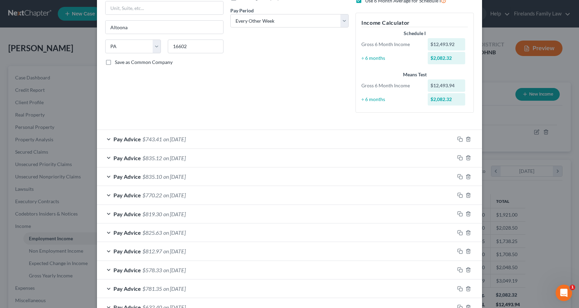
scroll to position [98, 0]
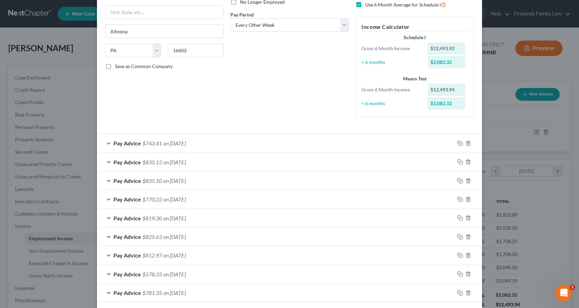
click at [273, 143] on div "Pay Advice $743.41 on [DATE]" at bounding box center [276, 143] width 358 height 18
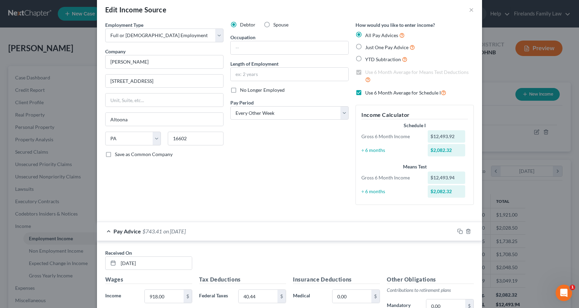
scroll to position [0, 0]
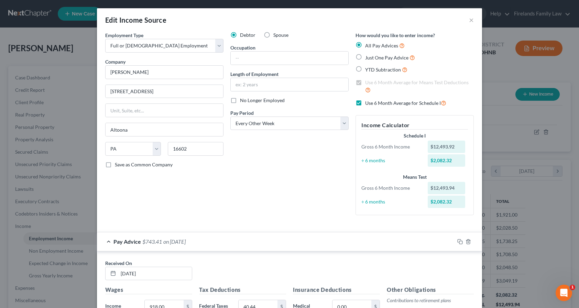
click at [365, 100] on label "Use 6 Month Average for Schedule I" at bounding box center [405, 103] width 81 height 8
click at [368, 100] on input "Use 6 Month Average for Schedule I" at bounding box center [370, 101] width 4 height 4
checkbox input "false"
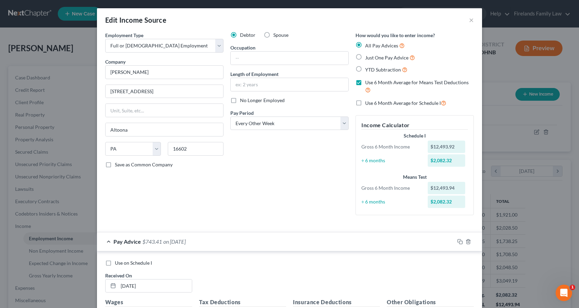
click at [115, 262] on label "Use on Schedule I" at bounding box center [133, 263] width 37 height 7
click at [118, 262] on input "Use on Schedule I" at bounding box center [120, 262] width 4 height 4
checkbox input "true"
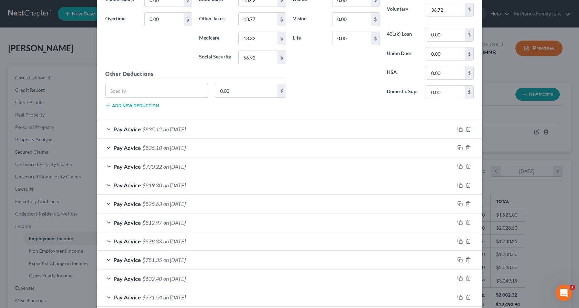
scroll to position [344, 0]
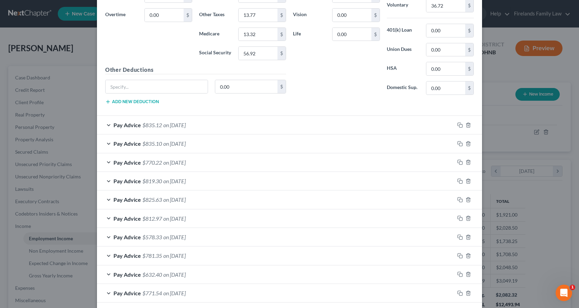
click at [230, 159] on div "Pay Advice $770.22 on [DATE]" at bounding box center [276, 162] width 358 height 18
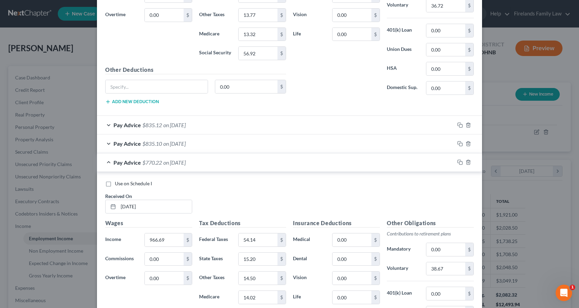
click at [127, 181] on span "Use on Schedule I" at bounding box center [133, 184] width 37 height 6
click at [122, 180] on input "Use on Schedule I" at bounding box center [120, 182] width 4 height 4
checkbox input "true"
checkbox input "false"
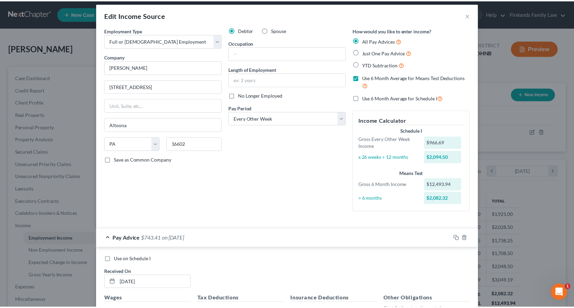
scroll to position [0, 0]
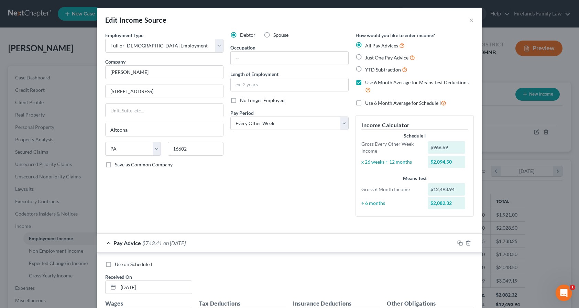
click at [466, 23] on div "Edit Income Source ×" at bounding box center [289, 19] width 385 height 23
click at [469, 22] on button "×" at bounding box center [471, 20] width 5 height 8
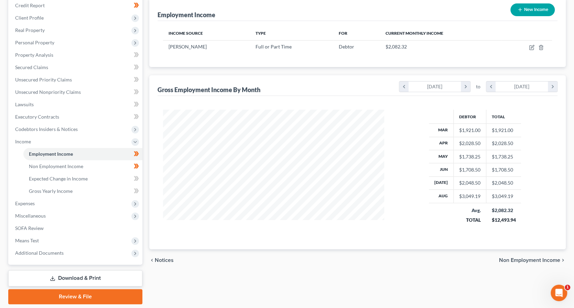
scroll to position [106, 0]
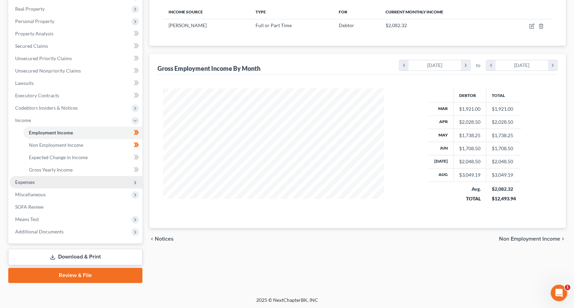
click at [73, 182] on span "Expenses" at bounding box center [76, 182] width 133 height 12
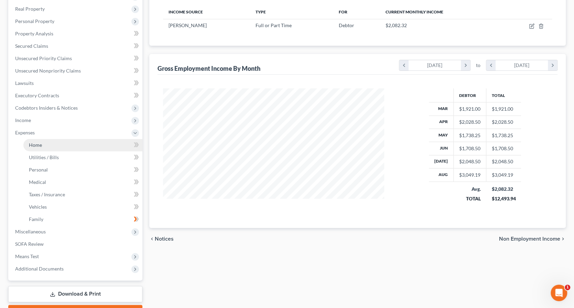
click at [78, 145] on link "Home" at bounding box center [82, 145] width 119 height 12
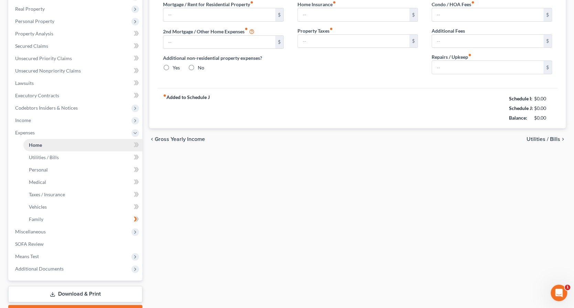
scroll to position [27, 0]
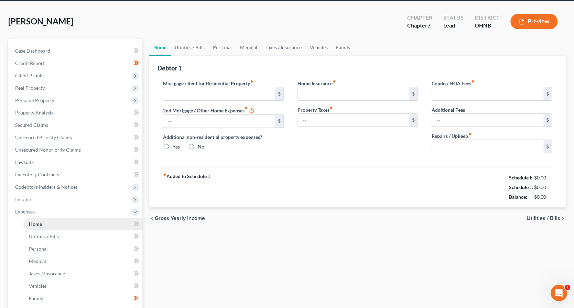
type input "800.00"
type input "0.00"
radio input "true"
type input "0.00"
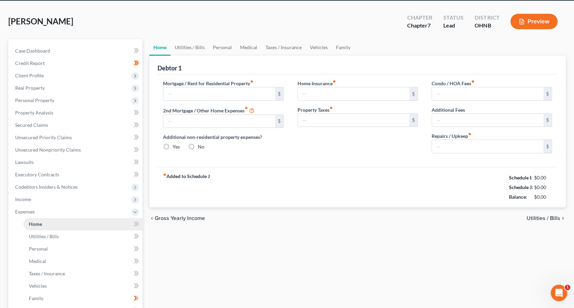
type input "0.00"
type input "50.00"
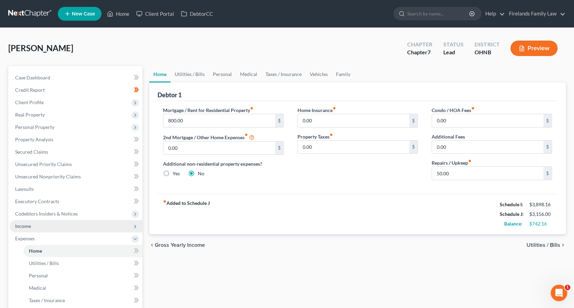
click at [81, 220] on span "Income" at bounding box center [76, 226] width 133 height 12
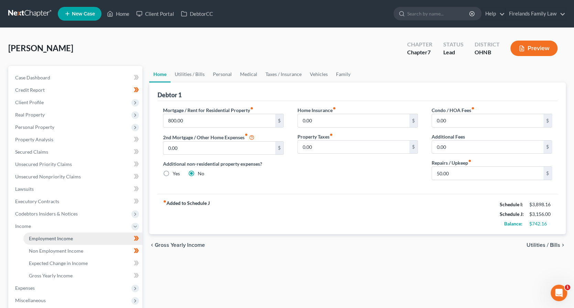
click at [84, 236] on link "Employment Income" at bounding box center [82, 238] width 119 height 12
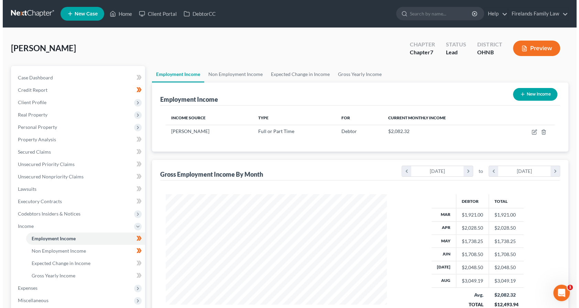
scroll to position [122, 234]
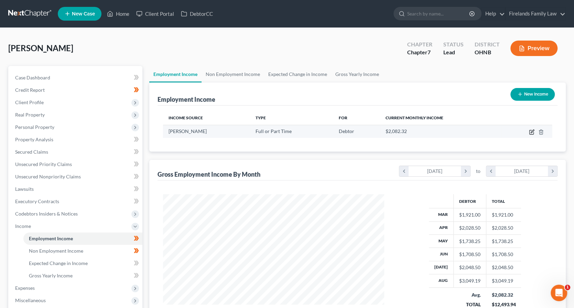
click at [533, 131] on icon "button" at bounding box center [532, 132] width 6 height 6
select select "0"
select select "39"
select select "2"
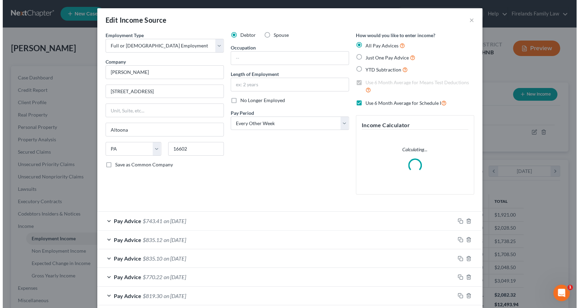
scroll to position [122, 237]
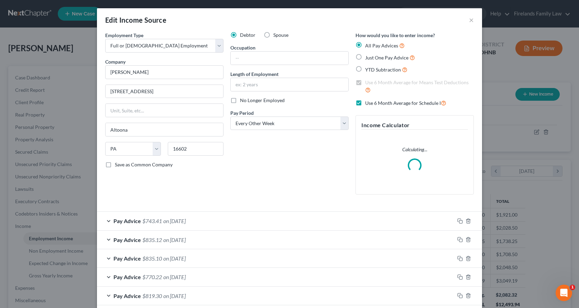
click at [236, 220] on div "Pay Advice $743.41 on [DATE]" at bounding box center [276, 221] width 358 height 18
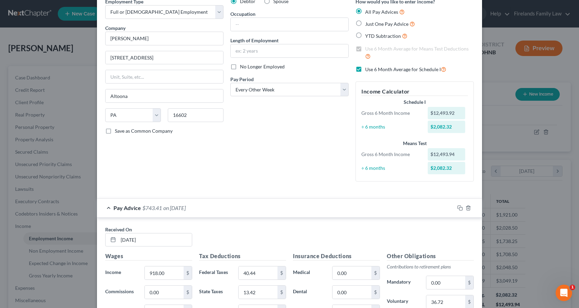
scroll to position [23, 0]
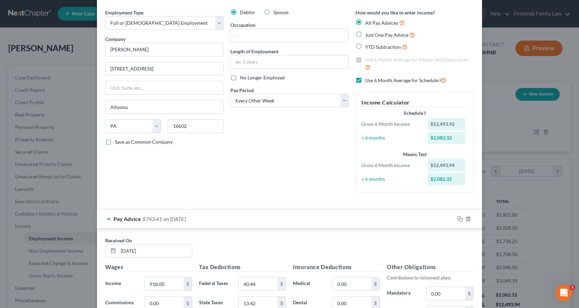
click at [365, 81] on label "Use 6 Month Average for Schedule I" at bounding box center [405, 80] width 81 height 8
click at [368, 81] on input "Use 6 Month Average for Schedule I" at bounding box center [370, 78] width 4 height 4
checkbox input "false"
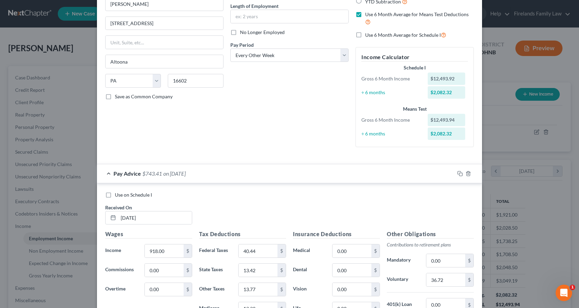
scroll to position [69, 0]
click at [134, 193] on span "Use on Schedule I" at bounding box center [133, 196] width 37 height 6
click at [122, 192] on input "Use on Schedule I" at bounding box center [120, 194] width 4 height 4
checkbox input "true"
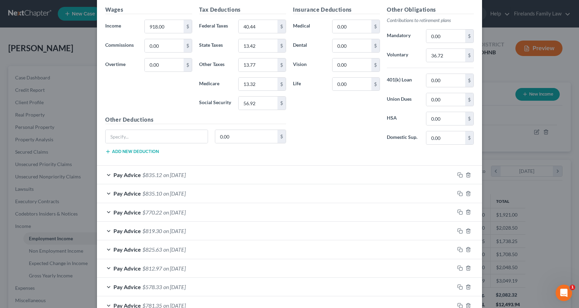
scroll to position [321, 0]
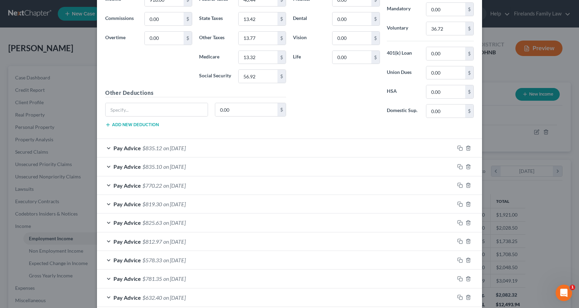
click at [223, 186] on div "Pay Advice $770.22 on [DATE]" at bounding box center [276, 185] width 358 height 18
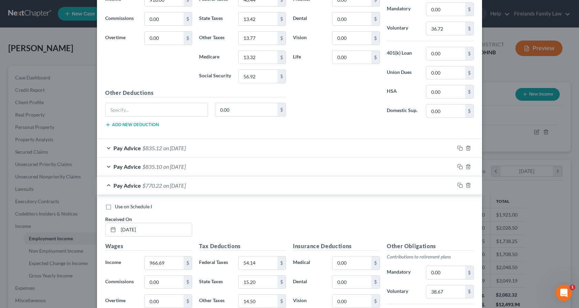
click at [127, 204] on span "Use on Schedule I" at bounding box center [133, 207] width 37 height 6
click at [122, 203] on input "Use on Schedule I" at bounding box center [120, 205] width 4 height 4
checkbox input "true"
checkbox input "false"
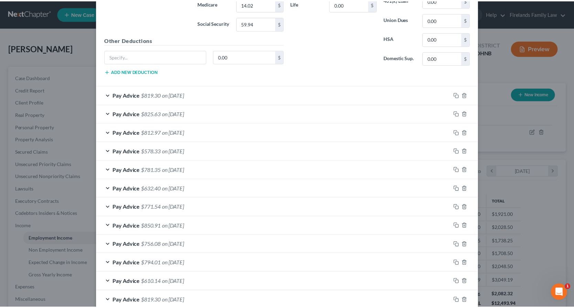
scroll to position [670, 0]
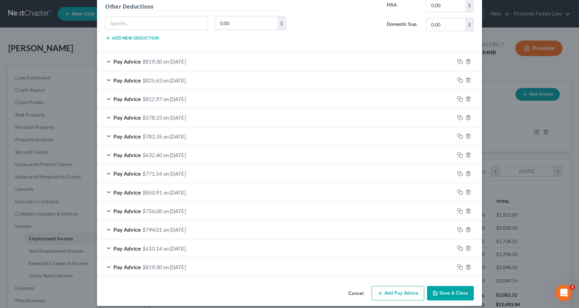
click at [447, 283] on div "Cancel Add Pay Advice Save & Close" at bounding box center [289, 294] width 385 height 23
click at [448, 286] on button "Save & Close" at bounding box center [450, 293] width 47 height 14
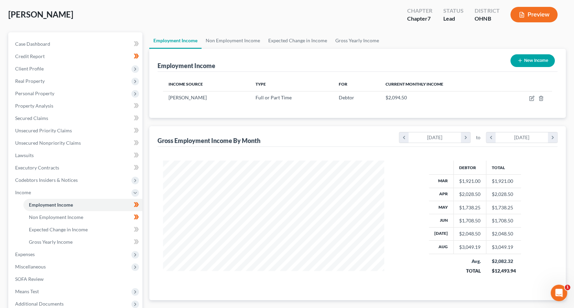
scroll to position [91, 0]
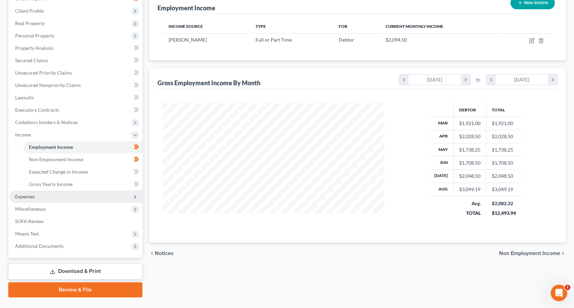
click at [46, 197] on span "Expenses" at bounding box center [76, 196] width 133 height 12
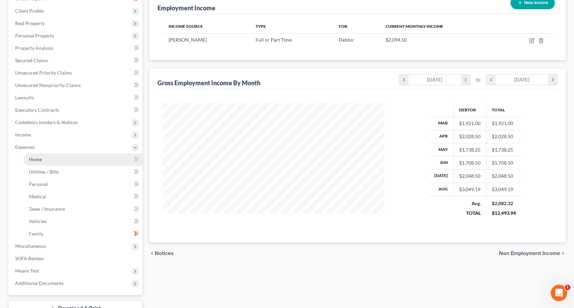
click at [67, 162] on link "Home" at bounding box center [82, 159] width 119 height 12
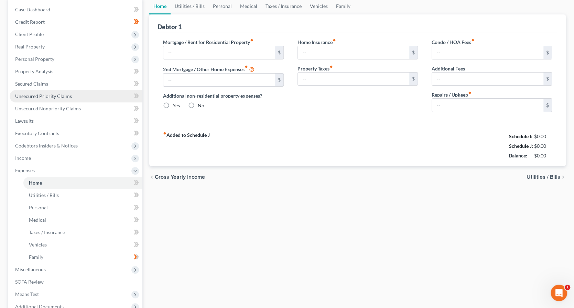
type input "800.00"
type input "0.00"
radio input "true"
type input "0.00"
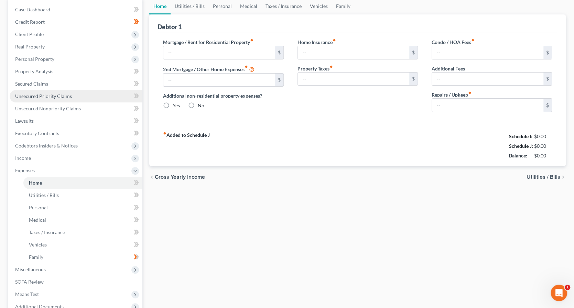
type input "0.00"
type input "50.00"
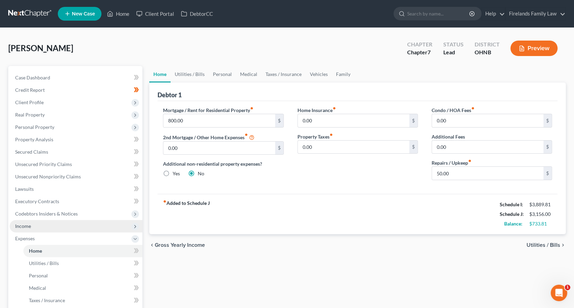
click at [59, 223] on span "Income" at bounding box center [76, 226] width 133 height 12
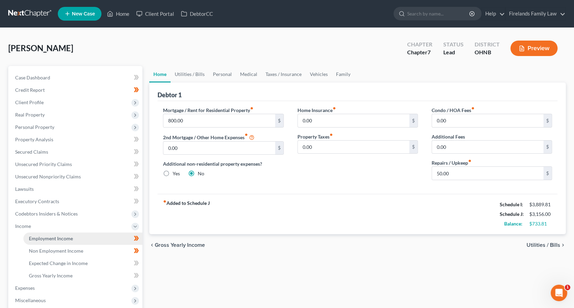
click at [108, 238] on link "Employment Income" at bounding box center [82, 238] width 119 height 12
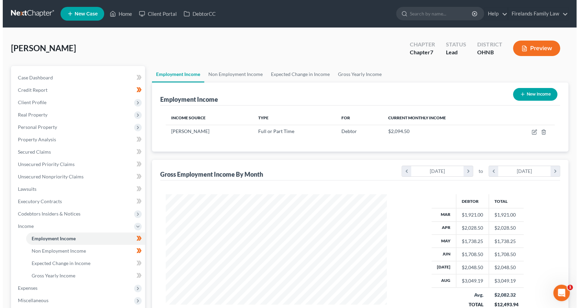
scroll to position [122, 234]
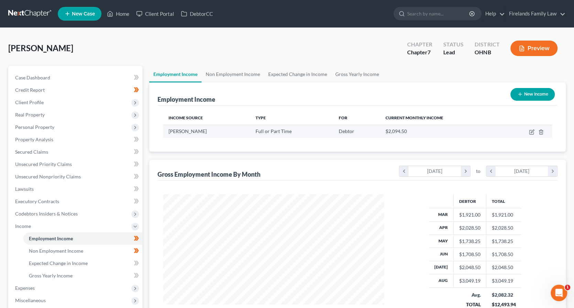
click at [527, 129] on td at bounding box center [526, 131] width 51 height 13
click at [531, 130] on icon "button" at bounding box center [531, 132] width 4 height 4
select select "0"
select select "39"
select select "2"
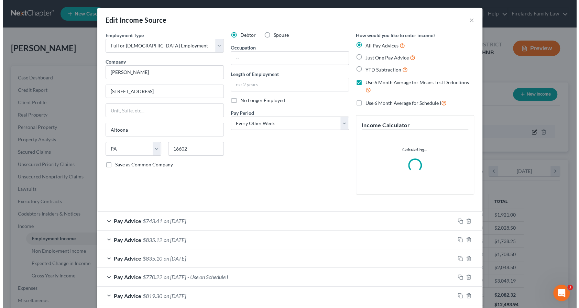
scroll to position [122, 237]
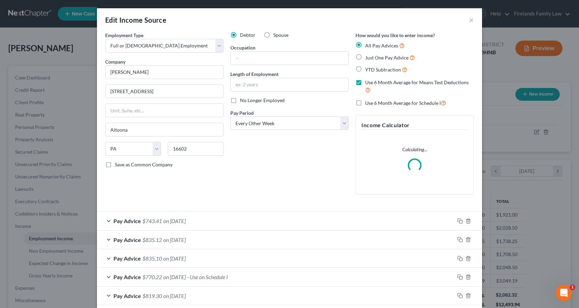
click at [365, 101] on label "Use 6 Month Average for Schedule I" at bounding box center [405, 103] width 81 height 8
click at [368, 101] on input "Use 6 Month Average for Schedule I" at bounding box center [370, 101] width 4 height 4
checkbox input "true"
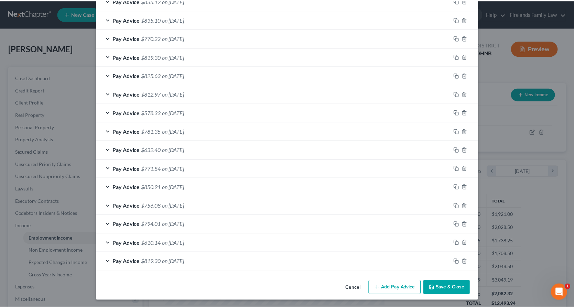
scroll to position [259, 0]
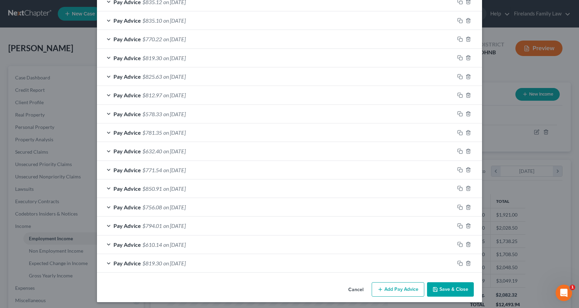
click at [451, 287] on button "Save & Close" at bounding box center [450, 289] width 47 height 14
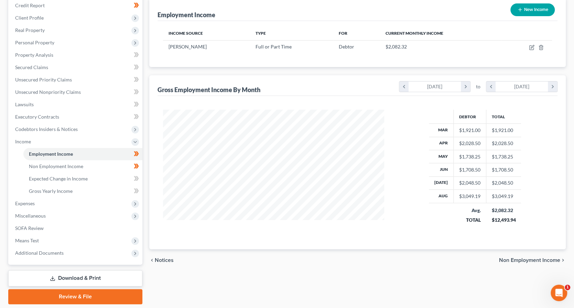
scroll to position [106, 0]
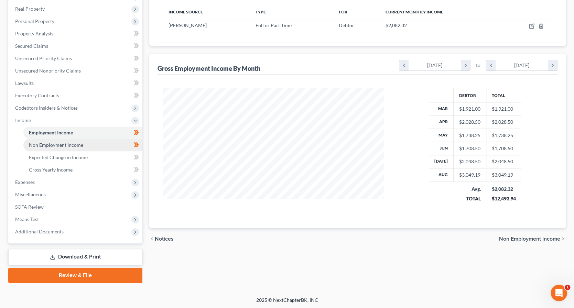
click at [77, 145] on span "Non Employment Income" at bounding box center [56, 145] width 54 height 6
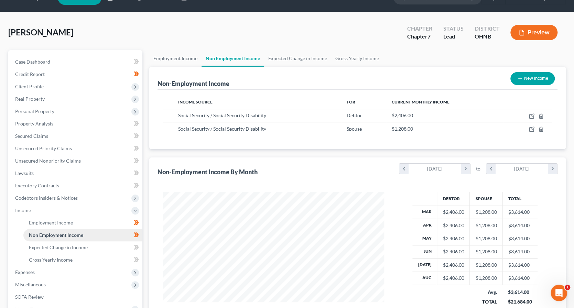
scroll to position [106, 0]
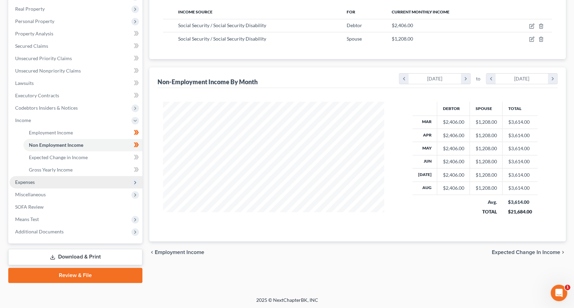
click at [63, 184] on span "Expenses" at bounding box center [76, 182] width 133 height 12
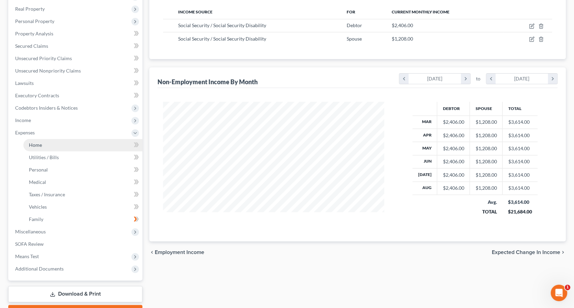
click at [68, 144] on link "Home" at bounding box center [82, 145] width 119 height 12
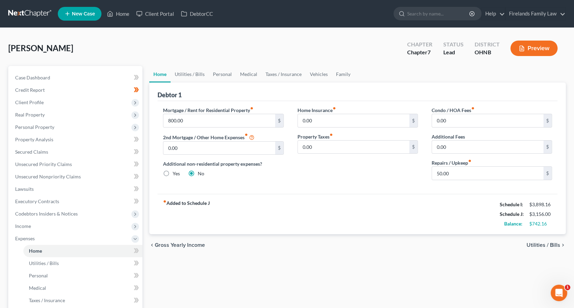
click at [531, 201] on div "$3,898.16" at bounding box center [540, 204] width 23 height 7
click at [233, 117] on input "800.00" at bounding box center [218, 120] width 111 height 13
click at [190, 76] on link "Utilities / Bills" at bounding box center [190, 74] width 38 height 17
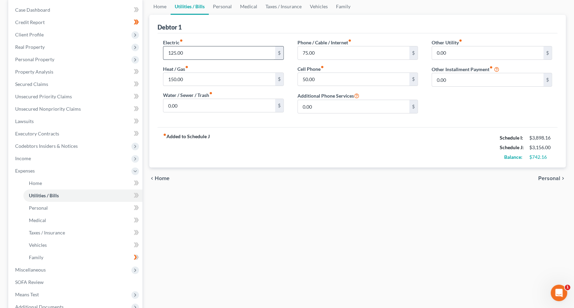
scroll to position [69, 0]
click at [377, 77] on input "50.00" at bounding box center [353, 78] width 111 height 13
click at [377, 78] on input "50.00" at bounding box center [353, 78] width 111 height 13
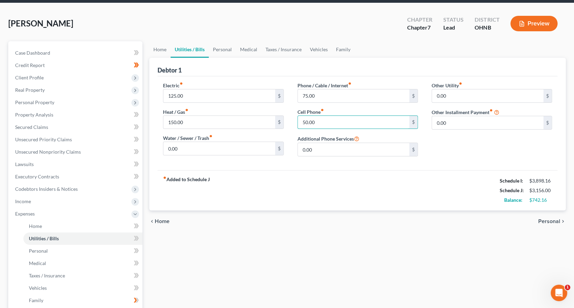
scroll to position [0, 0]
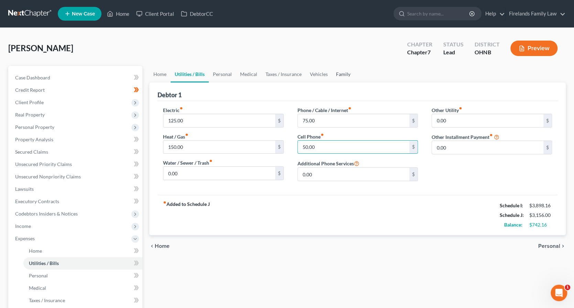
click at [346, 73] on link "Family" at bounding box center [343, 74] width 23 height 17
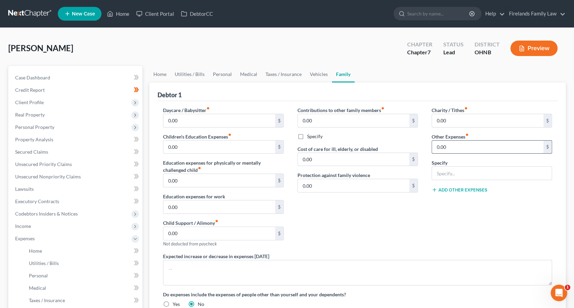
click at [481, 147] on input "0.00" at bounding box center [487, 147] width 111 height 13
type input "100.00"
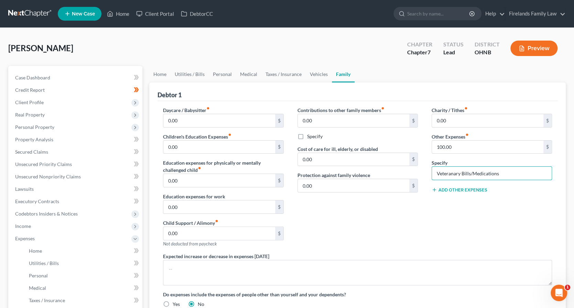
type input "Veteranary Bills/Medications"
click at [472, 189] on button "Add Other Expenses" at bounding box center [460, 190] width 56 height 6
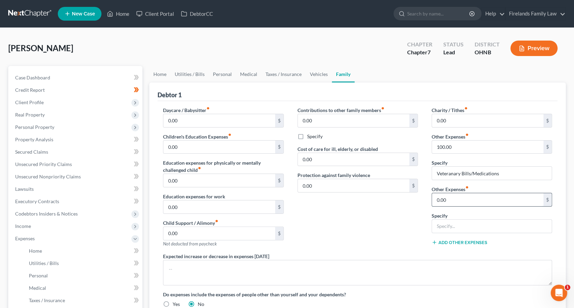
click at [482, 202] on input "0.00" at bounding box center [487, 199] width 111 height 13
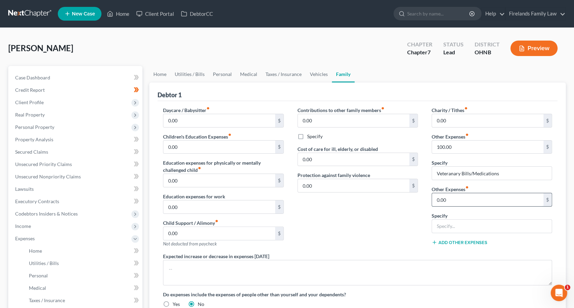
click at [482, 202] on input "0.00" at bounding box center [487, 199] width 111 height 13
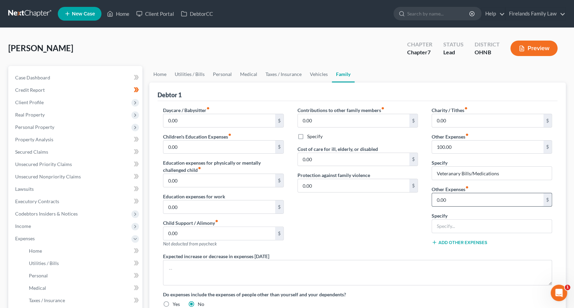
click at [486, 200] on input "0.00" at bounding box center [487, 199] width 111 height 13
click at [490, 200] on input "0.00" at bounding box center [487, 199] width 111 height 13
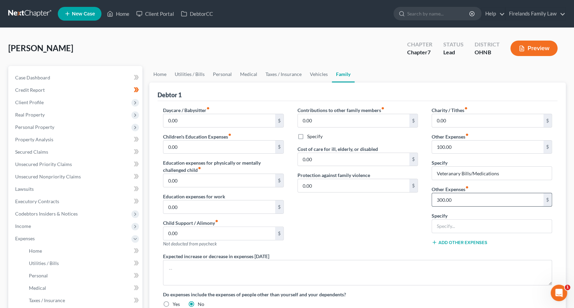
type input "300.00"
type input "Pet Food and Care Products"
click at [387, 211] on div "Contributions to other family members fiber_manual_record 0.00 $ Specify Cost o…" at bounding box center [358, 180] width 134 height 146
click at [474, 118] on input "0.00" at bounding box center [487, 120] width 111 height 13
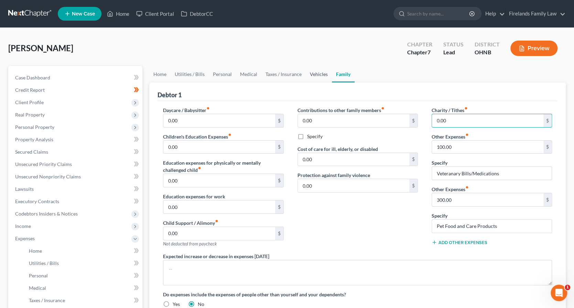
click at [317, 75] on link "Vehicles" at bounding box center [319, 74] width 26 height 17
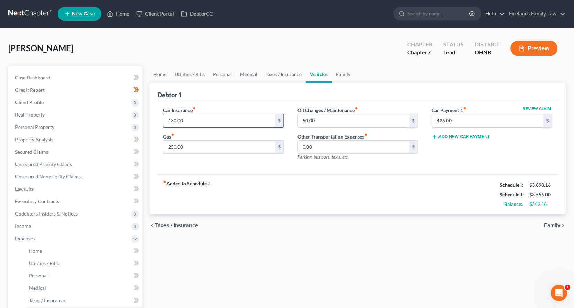
click at [230, 121] on input "130.00" at bounding box center [218, 120] width 111 height 13
click at [357, 122] on input "50.00" at bounding box center [353, 120] width 111 height 13
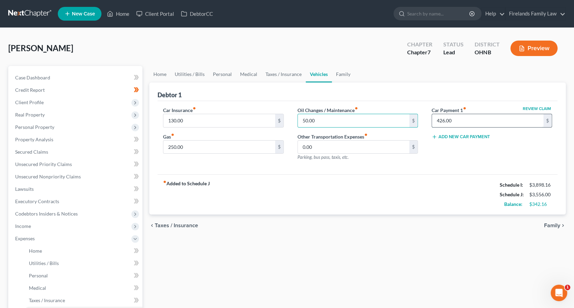
click at [479, 120] on input "426.00" at bounding box center [487, 120] width 111 height 13
click at [234, 143] on input "250.00" at bounding box center [218, 147] width 111 height 13
click at [288, 73] on link "Taxes / Insurance" at bounding box center [283, 74] width 44 height 17
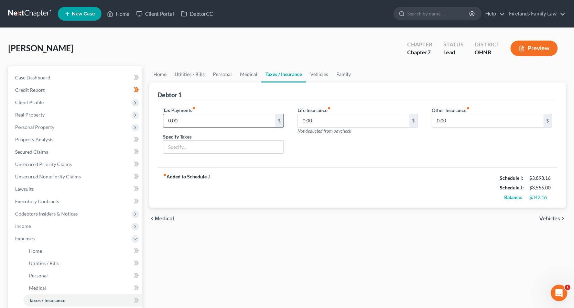
click at [262, 114] on input "0.00" at bounding box center [218, 120] width 111 height 13
click at [370, 125] on input "0.00" at bounding box center [353, 120] width 111 height 13
click at [480, 121] on input "0.00" at bounding box center [487, 120] width 111 height 13
click at [354, 123] on input "0.00" at bounding box center [353, 120] width 111 height 13
click at [250, 120] on input "0.00" at bounding box center [218, 120] width 111 height 13
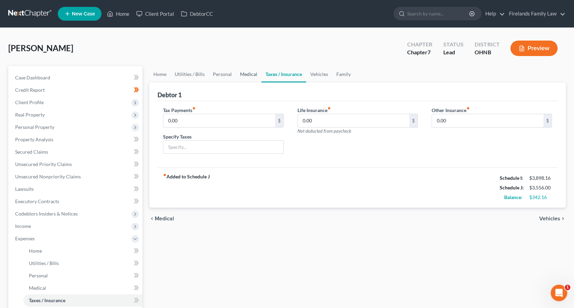
click at [240, 74] on link "Medical" at bounding box center [248, 74] width 25 height 17
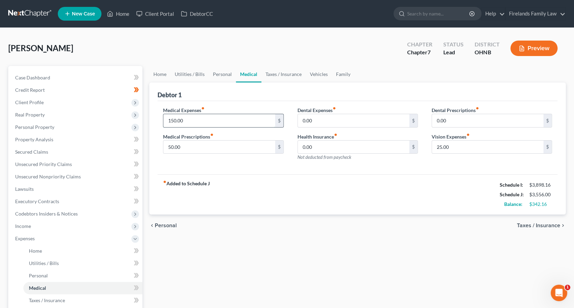
click at [237, 119] on input "150.00" at bounding box center [218, 120] width 111 height 13
click at [224, 72] on link "Personal" at bounding box center [222, 74] width 27 height 17
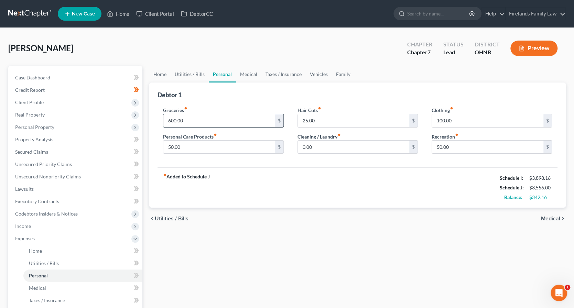
click at [210, 124] on input "600.00" at bounding box center [218, 120] width 111 height 13
click at [217, 145] on input "50.00" at bounding box center [218, 147] width 111 height 13
click at [344, 121] on input "25.00" at bounding box center [353, 120] width 111 height 13
click at [356, 147] on input "0.00" at bounding box center [353, 147] width 111 height 13
click at [464, 120] on input "100.00" at bounding box center [487, 120] width 111 height 13
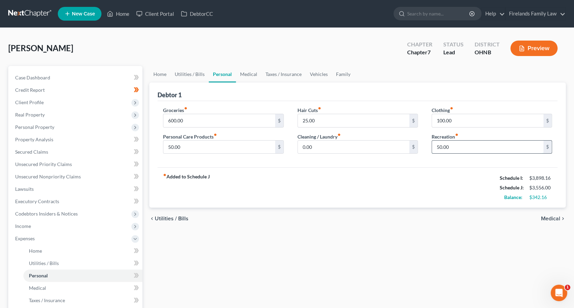
click at [470, 148] on input "50.00" at bounding box center [487, 147] width 111 height 13
click at [340, 149] on input "0.00" at bounding box center [353, 147] width 111 height 13
click at [228, 119] on input "600.00" at bounding box center [218, 120] width 111 height 13
click at [492, 120] on input "100.00" at bounding box center [487, 120] width 111 height 13
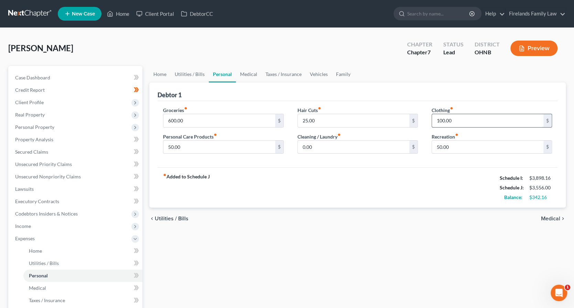
click at [492, 120] on input "100.00" at bounding box center [487, 120] width 111 height 13
click at [491, 120] on input "100.00" at bounding box center [487, 120] width 111 height 13
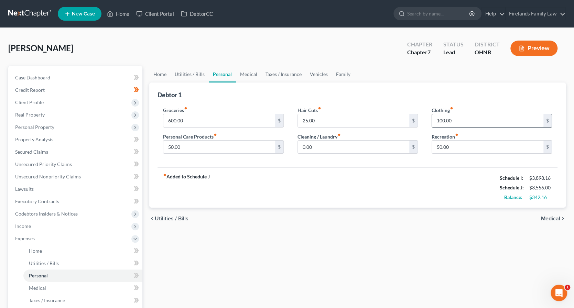
click at [491, 120] on input "100.00" at bounding box center [487, 120] width 111 height 13
click at [199, 76] on link "Utilities / Bills" at bounding box center [190, 74] width 38 height 17
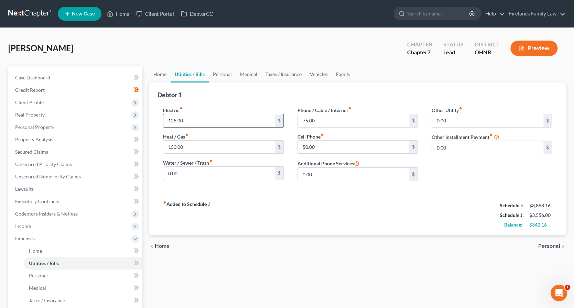
click at [231, 122] on input "125.00" at bounding box center [218, 120] width 111 height 13
click at [395, 150] on input "50.00" at bounding box center [353, 147] width 111 height 13
click at [487, 180] on div "Other Utility fiber_manual_record 0.00 $ Other Installment Payment fiber_manual…" at bounding box center [492, 147] width 134 height 80
click at [158, 75] on link "Home" at bounding box center [159, 74] width 21 height 17
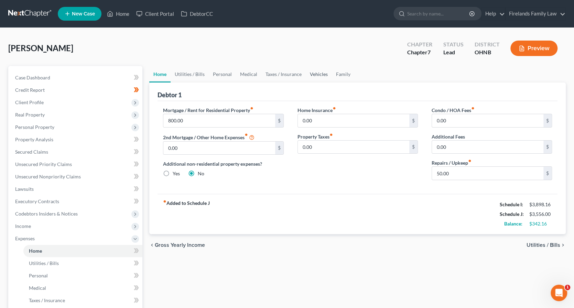
click at [318, 74] on link "Vehicles" at bounding box center [319, 74] width 26 height 17
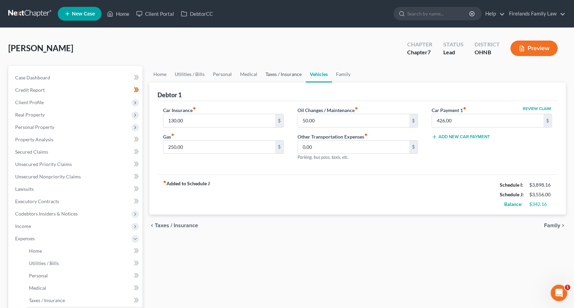
click at [293, 76] on link "Taxes / Insurance" at bounding box center [283, 74] width 44 height 17
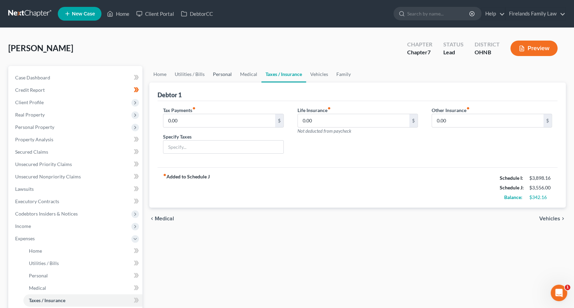
click at [232, 73] on link "Personal" at bounding box center [222, 74] width 27 height 17
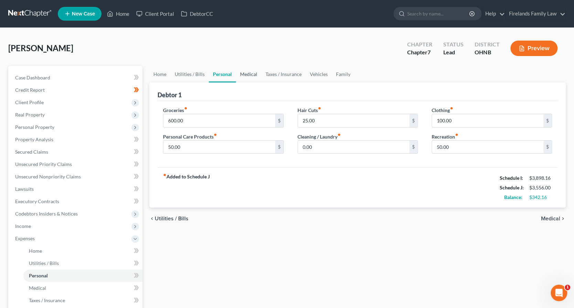
click at [251, 74] on link "Medical" at bounding box center [248, 74] width 25 height 17
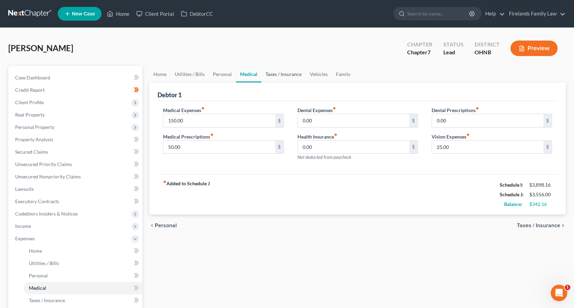
click at [288, 72] on link "Taxes / Insurance" at bounding box center [283, 74] width 44 height 17
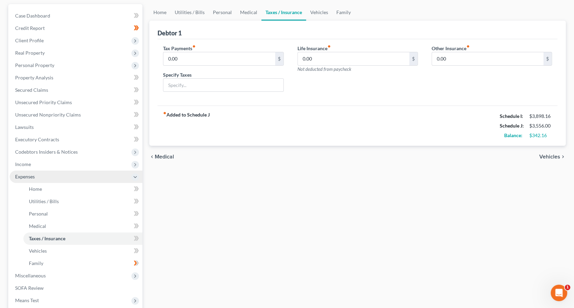
scroll to position [114, 0]
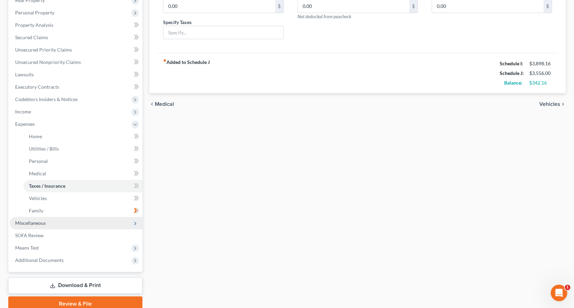
click at [68, 223] on span "Miscellaneous" at bounding box center [76, 223] width 133 height 12
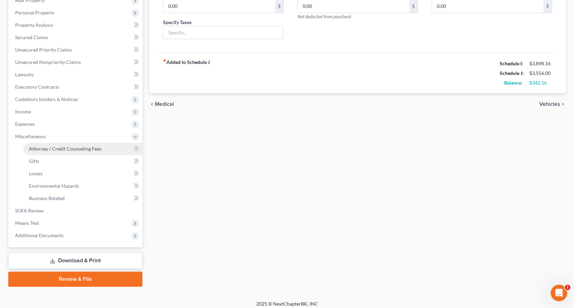
click at [91, 145] on link "Attorney / Credit Counseling Fees" at bounding box center [82, 149] width 119 height 12
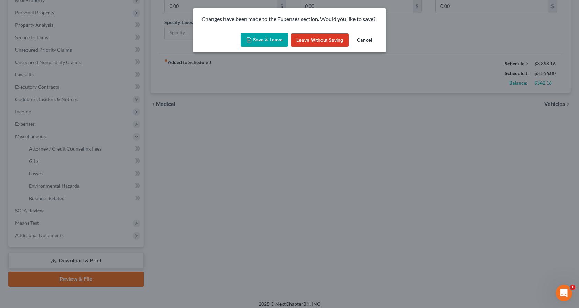
click at [264, 42] on button "Save & Leave" at bounding box center [264, 40] width 47 height 14
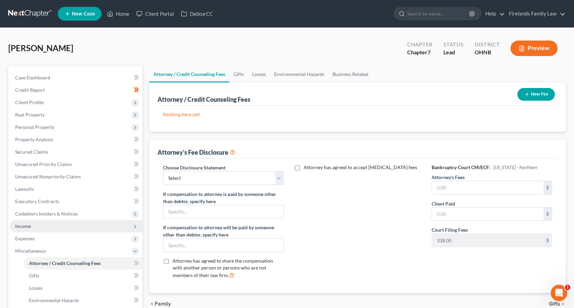
click at [69, 224] on span "Income" at bounding box center [76, 226] width 133 height 12
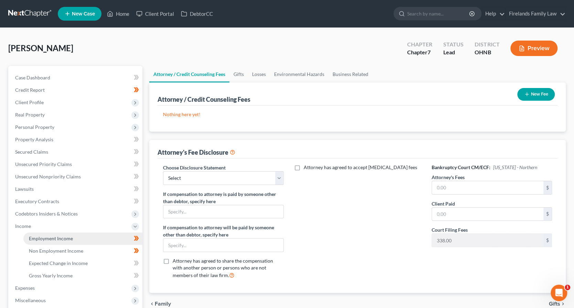
click at [68, 240] on span "Employment Income" at bounding box center [51, 239] width 44 height 6
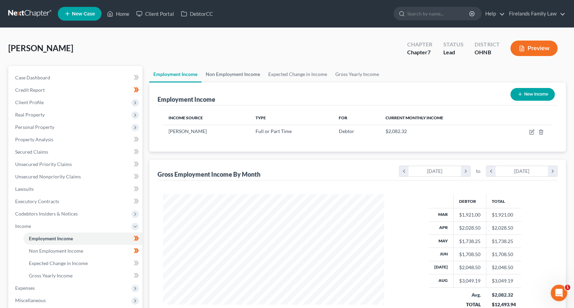
click at [239, 71] on link "Non Employment Income" at bounding box center [232, 74] width 63 height 17
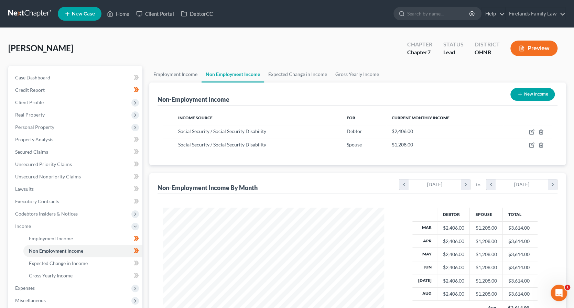
scroll to position [122, 234]
click at [77, 238] on link "Employment Income" at bounding box center [82, 238] width 119 height 12
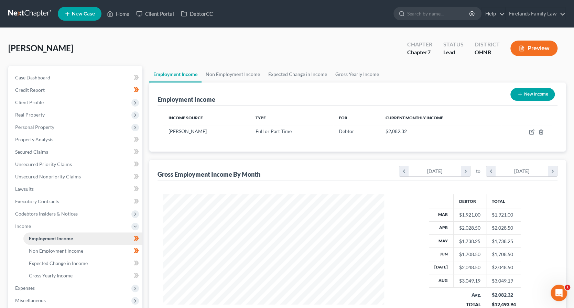
scroll to position [122, 234]
click at [52, 291] on span "Expenses" at bounding box center [76, 288] width 133 height 12
click at [63, 251] on link "Home" at bounding box center [82, 251] width 119 height 12
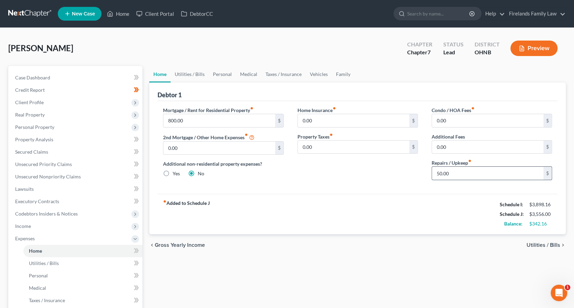
click at [482, 172] on input "50.00" at bounding box center [487, 173] width 111 height 13
type input "150.00"
click at [413, 167] on div "Home Insurance fiber_manual_record 0.00 $ Property Taxes fiber_manual_record 0.…" at bounding box center [358, 146] width 134 height 79
click at [182, 75] on link "Utilities / Bills" at bounding box center [190, 74] width 38 height 17
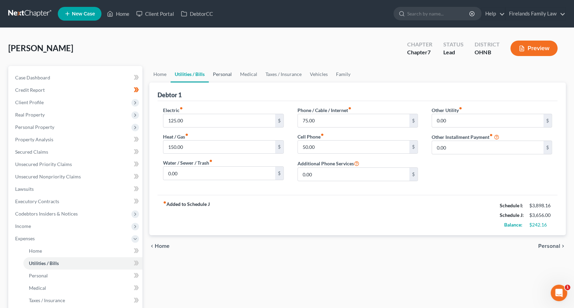
click at [228, 74] on link "Personal" at bounding box center [222, 74] width 27 height 17
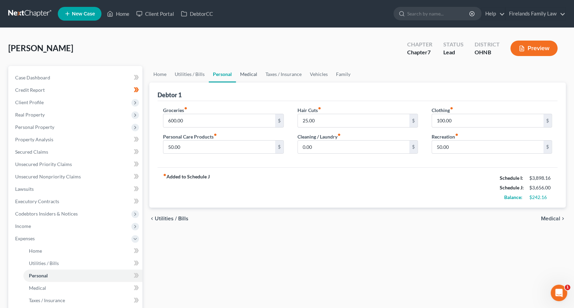
click at [248, 72] on link "Medical" at bounding box center [248, 74] width 25 height 17
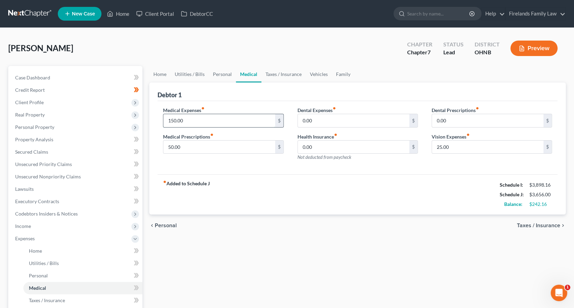
click at [198, 117] on input "150.00" at bounding box center [218, 120] width 111 height 13
click at [201, 118] on input "150.00" at bounding box center [218, 120] width 111 height 13
click at [208, 119] on input "150.00" at bounding box center [218, 120] width 111 height 13
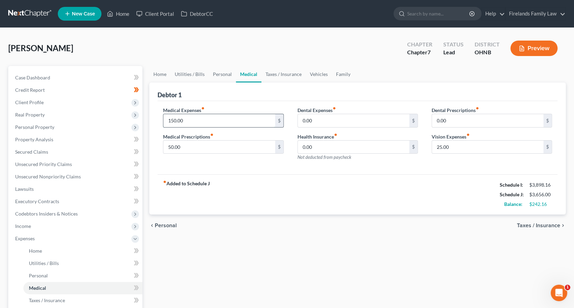
click at [208, 119] on input "150.00" at bounding box center [218, 120] width 111 height 13
click at [195, 122] on input "150.00" at bounding box center [218, 120] width 111 height 13
click at [193, 101] on div "Medical Expenses fiber_manual_record 150.00 $ Medical Prescriptions fiber_manua…" at bounding box center [357, 138] width 400 height 74
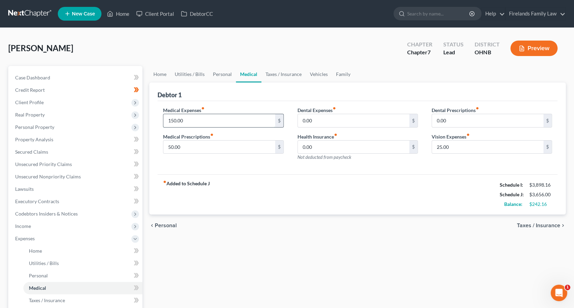
click at [190, 121] on input "150.00" at bounding box center [218, 120] width 111 height 13
click at [204, 105] on div "Medical Expenses fiber_manual_record 150.00 $ Medical Prescriptions fiber_manua…" at bounding box center [357, 138] width 400 height 74
click at [199, 146] on input "50.00" at bounding box center [218, 147] width 111 height 13
click at [206, 93] on div "Debtor 1" at bounding box center [357, 92] width 400 height 19
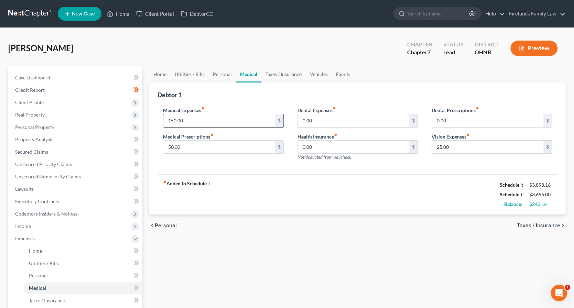
click at [201, 123] on input "150.00" at bounding box center [218, 120] width 111 height 13
click at [256, 147] on input "50.00" at bounding box center [218, 147] width 111 height 13
click at [268, 181] on div "fiber_manual_record Added to Schedule J Schedule I: $3,898.16 Schedule J: $3,65…" at bounding box center [357, 194] width 400 height 40
click at [239, 121] on input "150.00" at bounding box center [218, 120] width 111 height 13
click at [270, 175] on div "fiber_manual_record Added to Schedule J Schedule I: $3,898.16 Schedule J: $3,65…" at bounding box center [357, 194] width 400 height 40
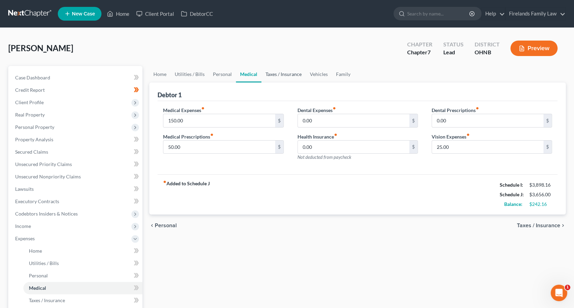
click at [281, 79] on link "Taxes / Insurance" at bounding box center [283, 74] width 44 height 17
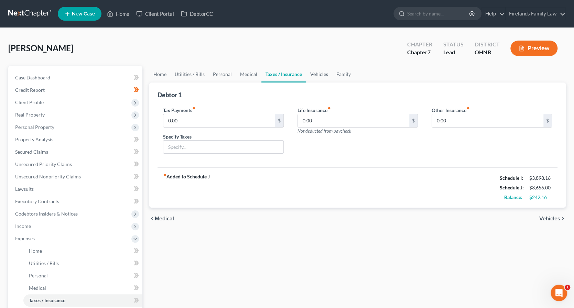
click at [317, 74] on link "Vehicles" at bounding box center [319, 74] width 26 height 17
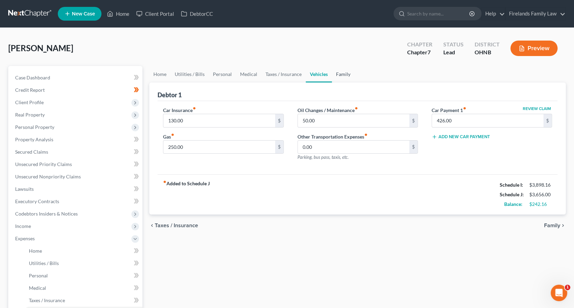
click at [340, 75] on link "Family" at bounding box center [343, 74] width 23 height 17
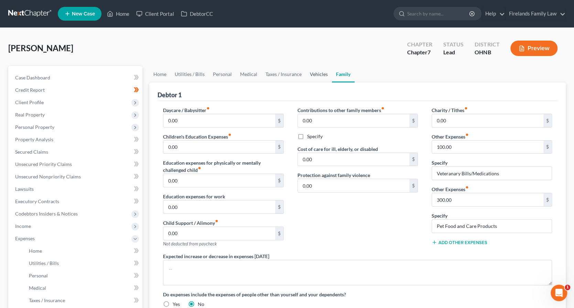
click at [315, 77] on link "Vehicles" at bounding box center [319, 74] width 26 height 17
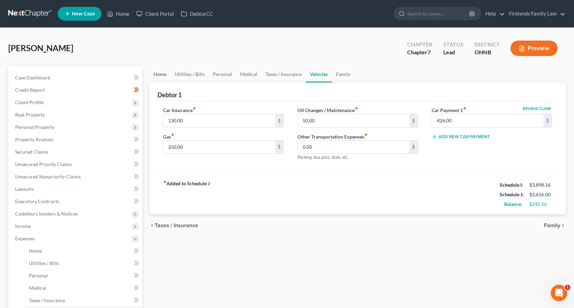
click at [159, 77] on link "Home" at bounding box center [159, 74] width 21 height 17
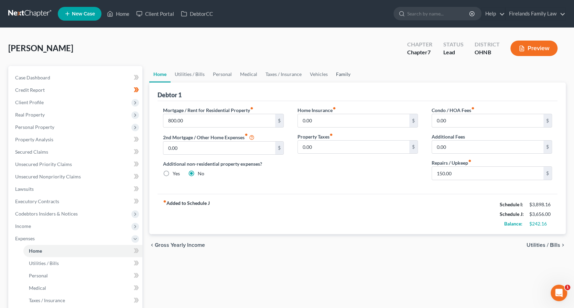
click at [340, 79] on link "Family" at bounding box center [343, 74] width 23 height 17
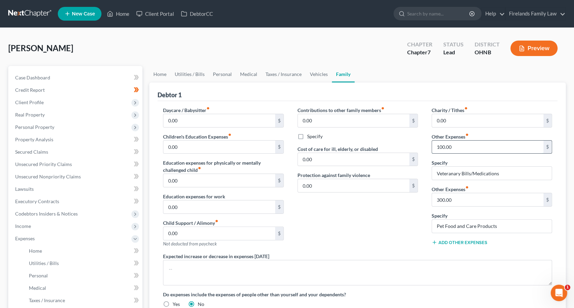
click at [495, 143] on input "100.00" at bounding box center [487, 147] width 111 height 13
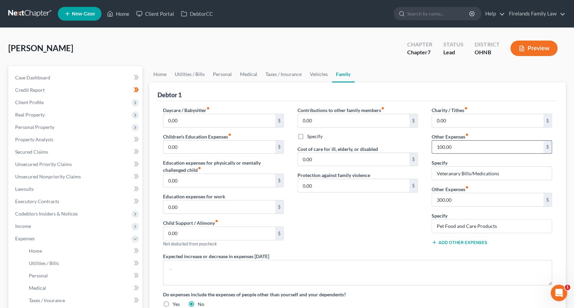
click at [495, 143] on input "100.00" at bounding box center [487, 147] width 111 height 13
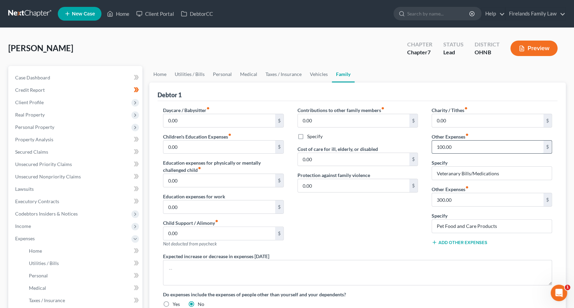
click at [495, 143] on input "100.00" at bounding box center [487, 147] width 111 height 13
drag, startPoint x: 517, startPoint y: 167, endPoint x: 486, endPoint y: 203, distance: 47.3
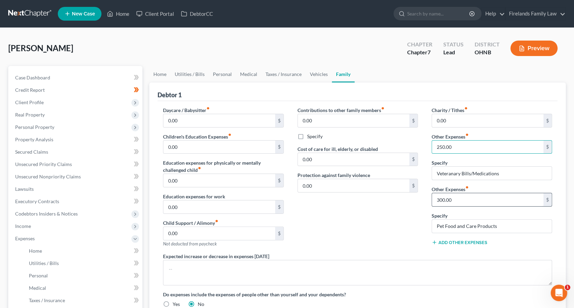
click at [517, 167] on input "Veteranary Bills/Medications" at bounding box center [492, 173] width 120 height 13
click at [483, 202] on input "300.00" at bounding box center [487, 199] width 111 height 13
click at [442, 148] on input "250.00" at bounding box center [487, 147] width 111 height 13
drag, startPoint x: 452, startPoint y: 145, endPoint x: 433, endPoint y: 146, distance: 19.9
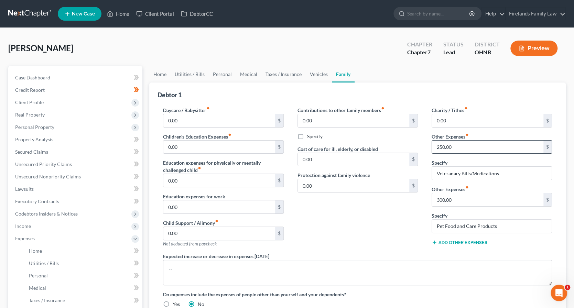
click at [433, 146] on input "250.00" at bounding box center [487, 147] width 111 height 13
type input "265.00"
click at [380, 226] on div "Contributions to other family members fiber_manual_record 0.00 $ Specify Cost o…" at bounding box center [358, 180] width 134 height 146
click at [312, 75] on link "Vehicles" at bounding box center [319, 74] width 26 height 17
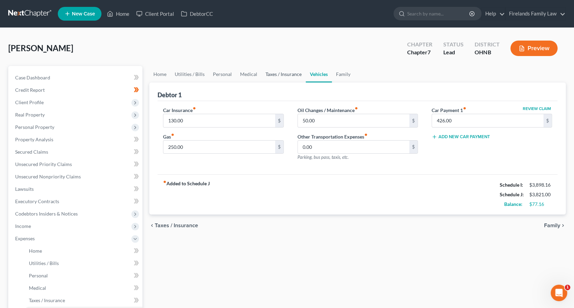
click at [288, 77] on link "Taxes / Insurance" at bounding box center [283, 74] width 44 height 17
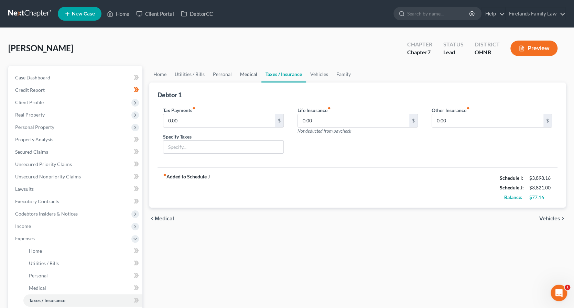
click at [254, 79] on link "Medical" at bounding box center [248, 74] width 25 height 17
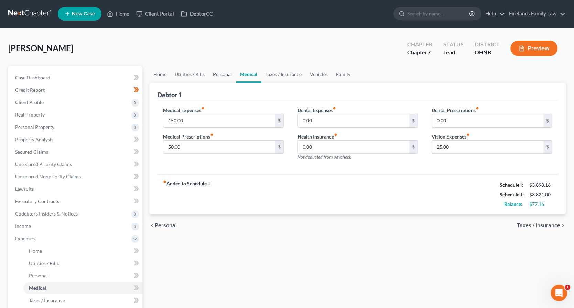
click at [228, 72] on link "Personal" at bounding box center [222, 74] width 27 height 17
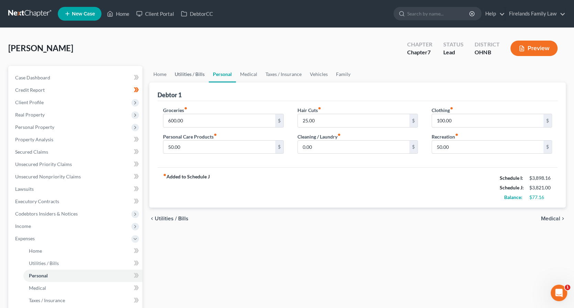
click at [183, 75] on link "Utilities / Bills" at bounding box center [190, 74] width 38 height 17
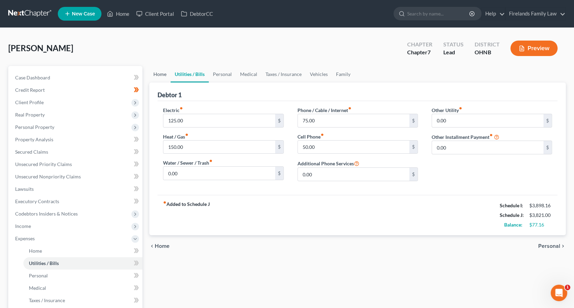
click at [163, 77] on link "Home" at bounding box center [159, 74] width 21 height 17
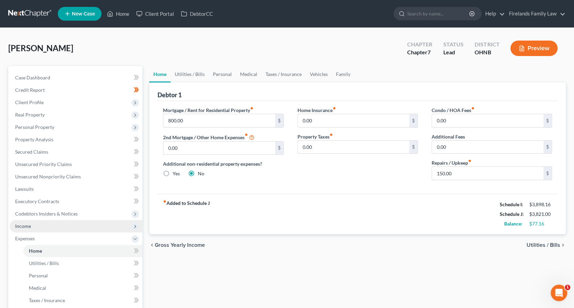
click at [63, 226] on span "Income" at bounding box center [76, 226] width 133 height 12
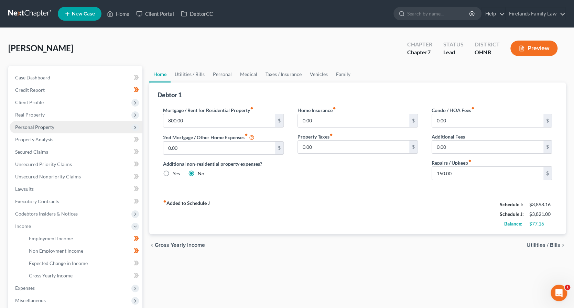
click at [68, 129] on span "Personal Property" at bounding box center [76, 127] width 133 height 12
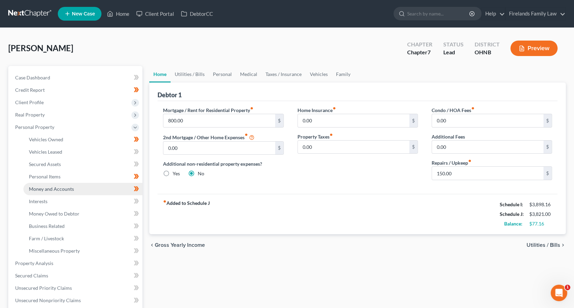
click at [85, 187] on link "Money and Accounts" at bounding box center [82, 189] width 119 height 12
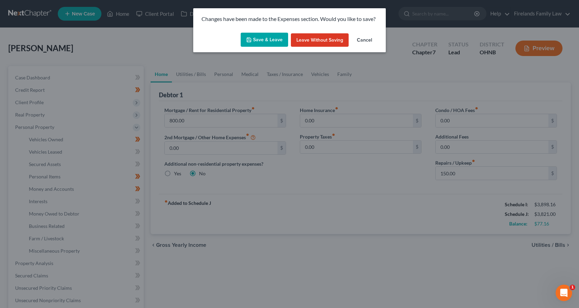
click at [261, 36] on button "Save & Leave" at bounding box center [264, 40] width 47 height 14
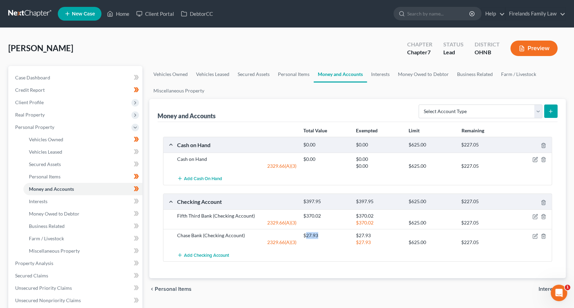
drag, startPoint x: 305, startPoint y: 234, endPoint x: 318, endPoint y: 232, distance: 12.9
click at [318, 232] on div "$27.93" at bounding box center [326, 235] width 53 height 7
click at [350, 241] on div at bounding box center [326, 242] width 53 height 7
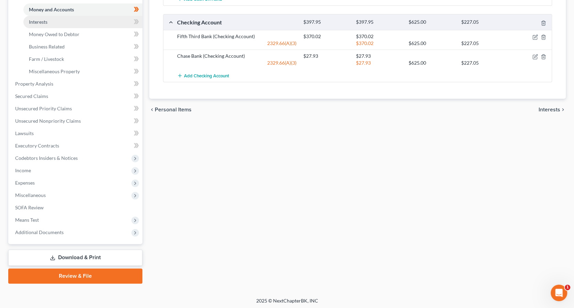
scroll to position [180, 0]
